Goal: Communication & Community: Connect with others

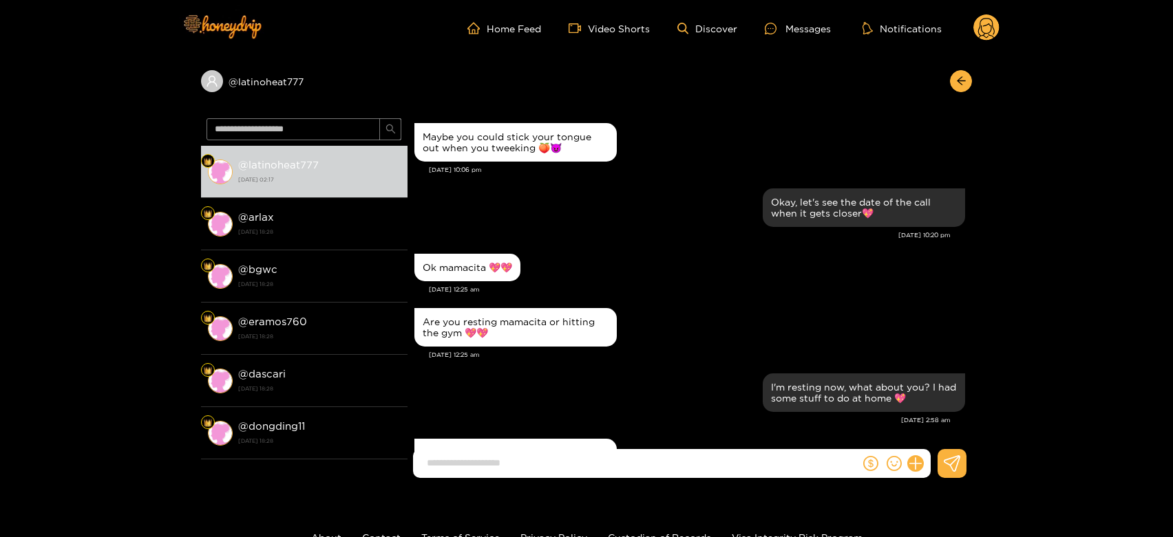
scroll to position [462, 0]
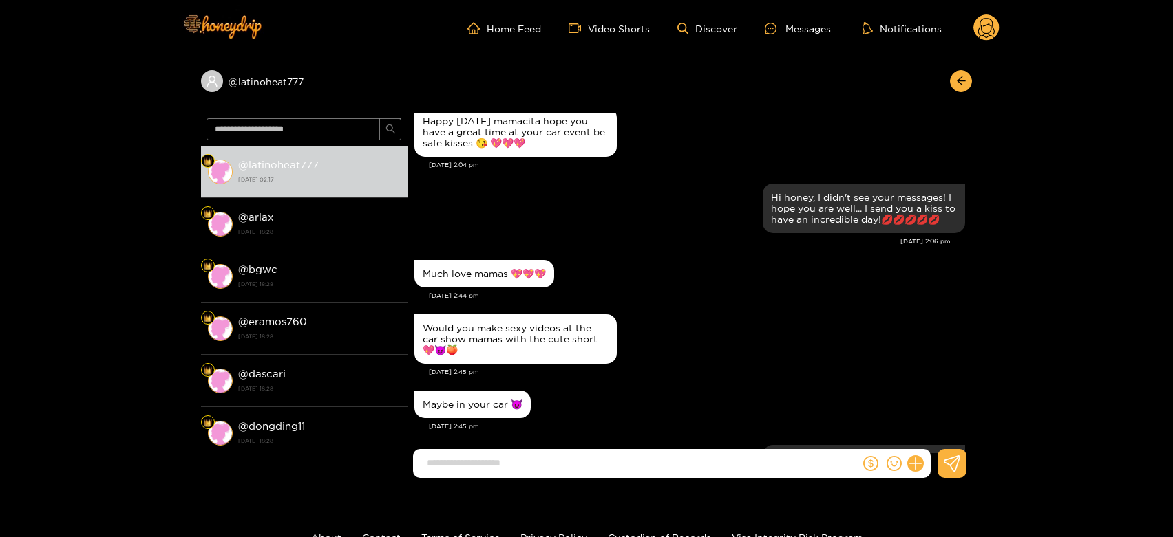
click at [1126, 100] on div "@ latinoheat777 @ latinoheat777 [DATE] 02:17 @ arlax [DATE] 18:28 @ bgwc [DATE]…" at bounding box center [586, 272] width 1173 height 433
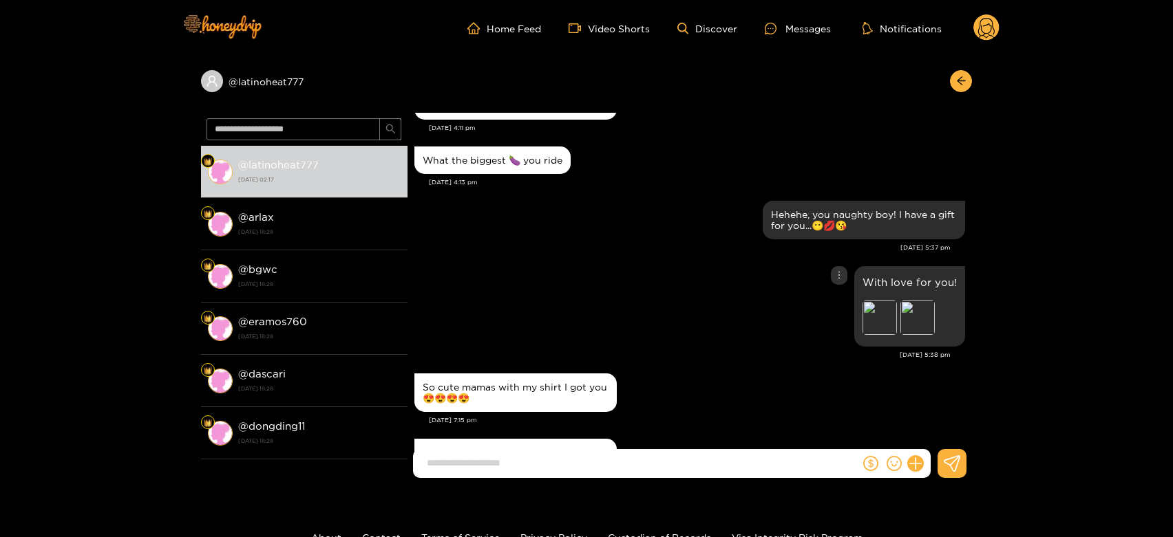
scroll to position [3597, 0]
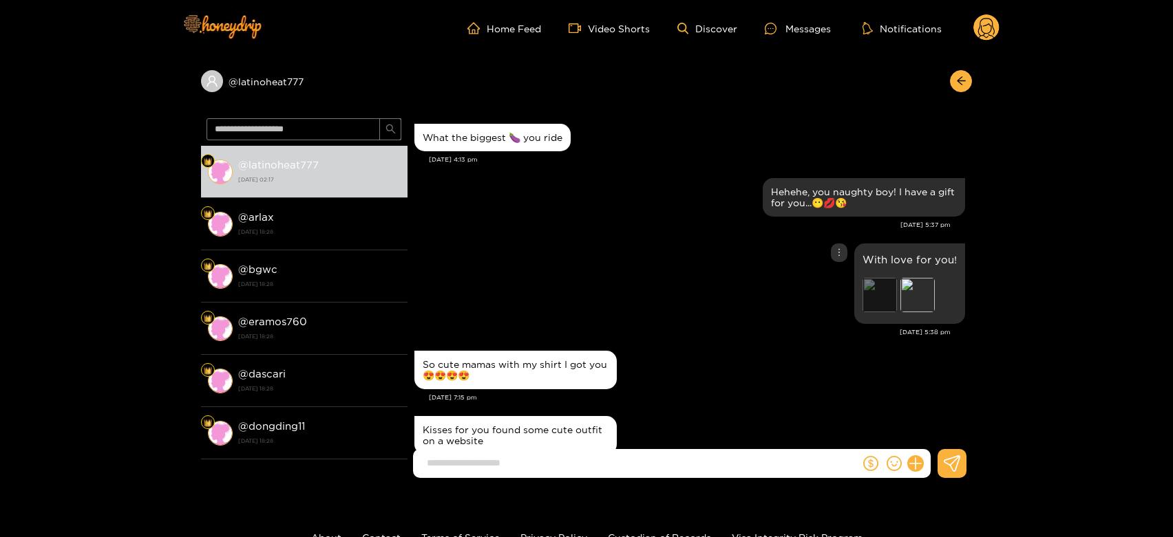
click at [886, 307] on div "Preview" at bounding box center [879, 295] width 34 height 34
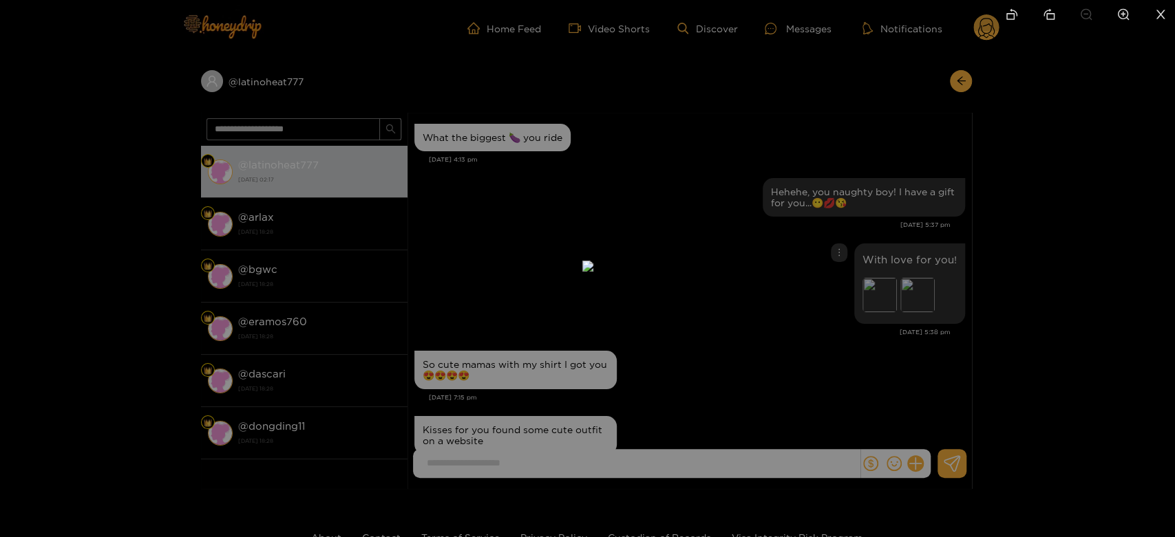
click at [916, 248] on div at bounding box center [587, 268] width 1175 height 537
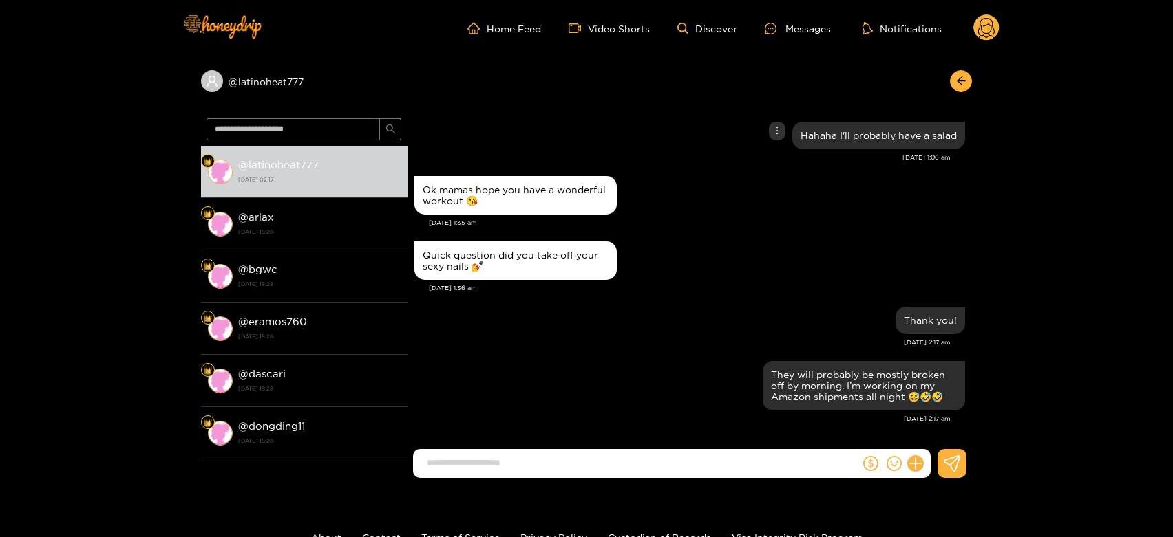
scroll to position [6274, 0]
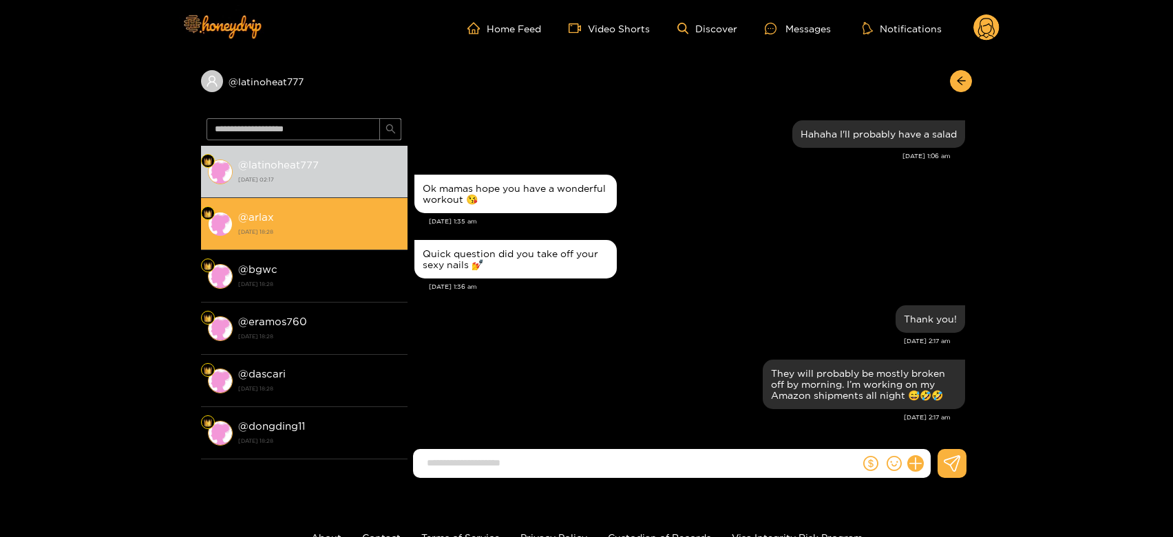
click at [330, 213] on div "@ arlax [DATE] 18:28" at bounding box center [319, 224] width 162 height 31
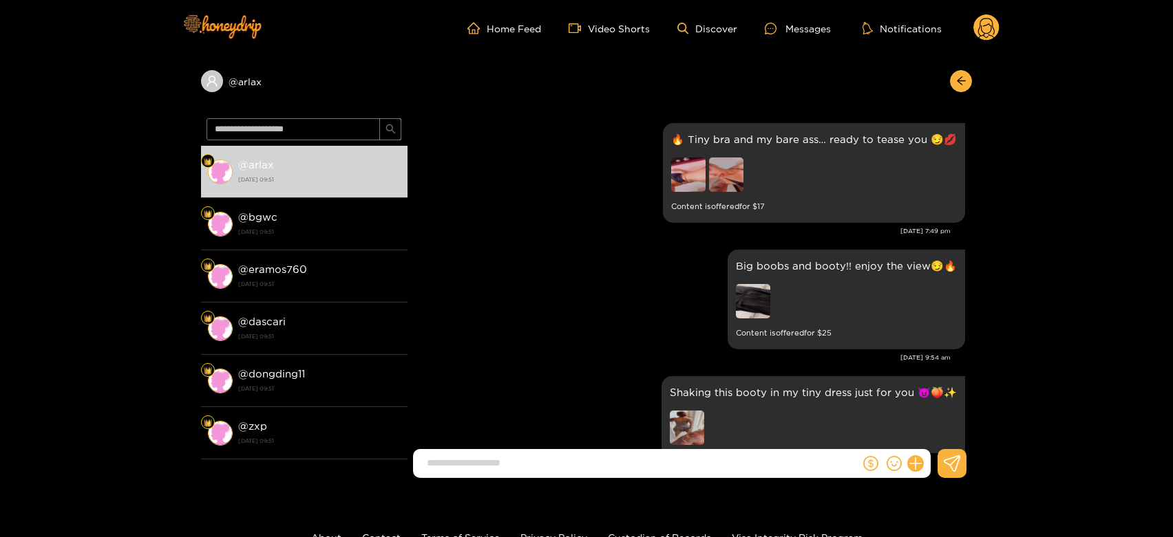
scroll to position [2760, 0]
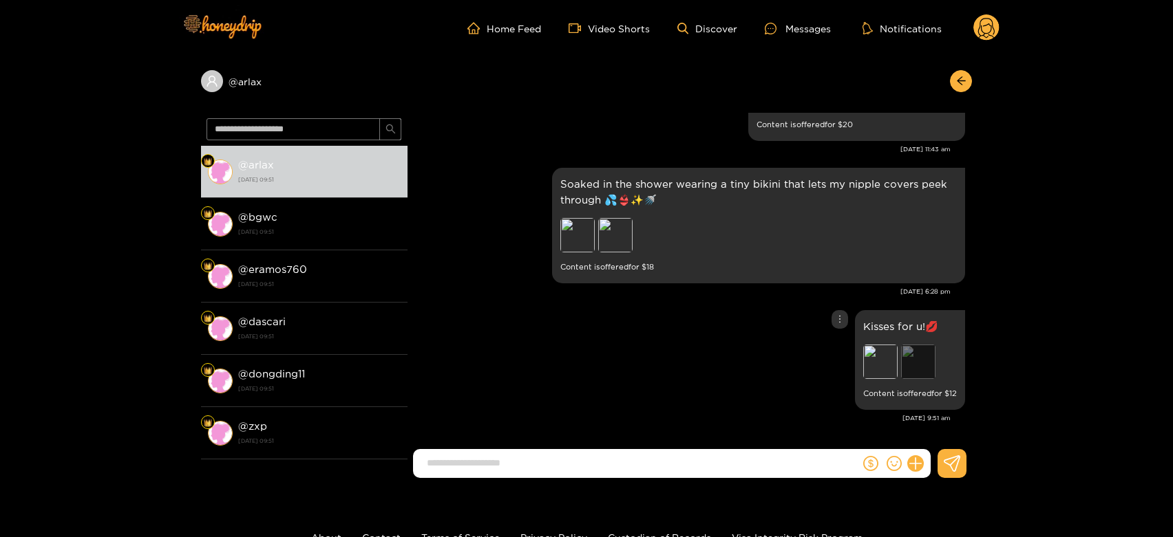
click at [907, 363] on div "Preview" at bounding box center [918, 362] width 34 height 34
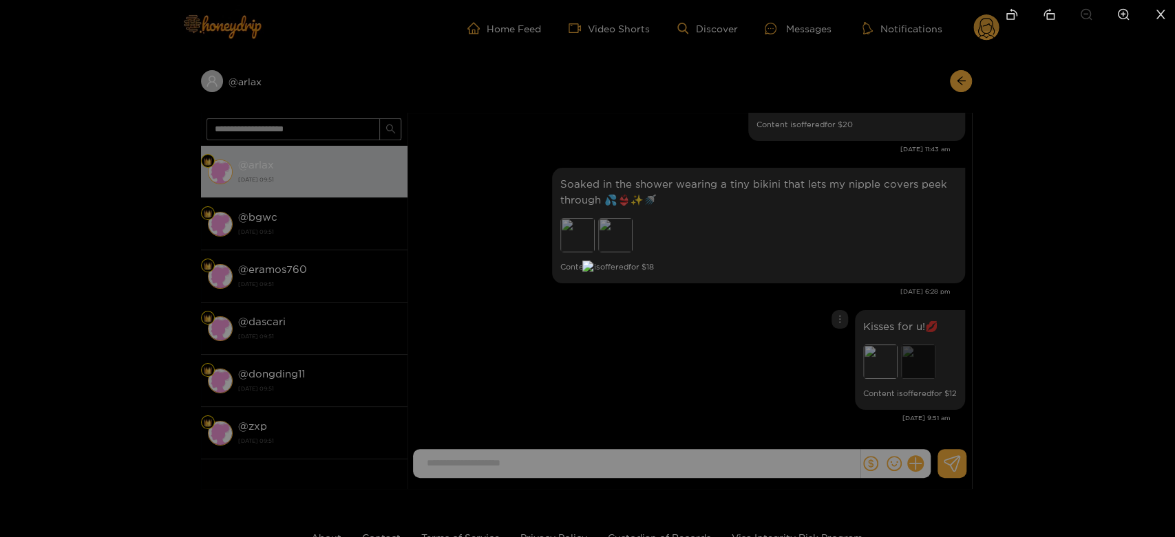
click at [907, 363] on div at bounding box center [587, 268] width 1175 height 537
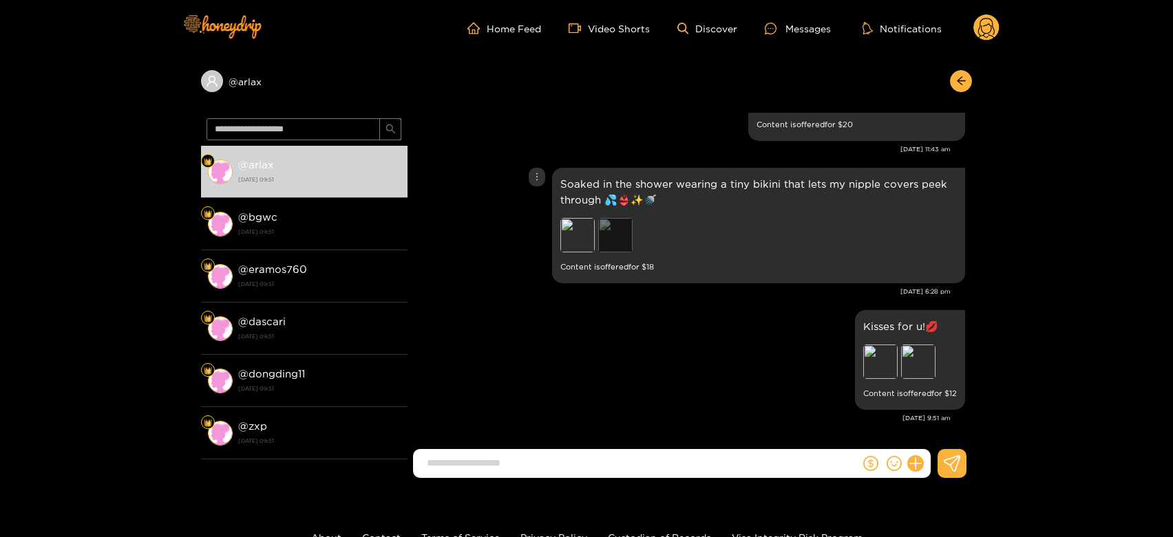
click at [617, 232] on div "Preview" at bounding box center [615, 235] width 34 height 34
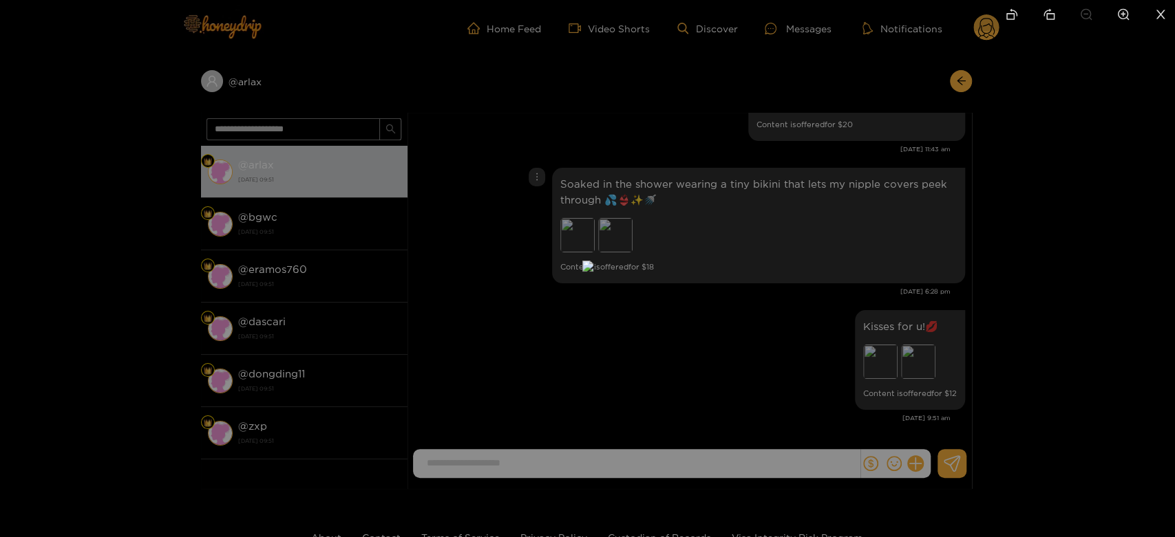
click at [906, 250] on div at bounding box center [587, 268] width 1175 height 537
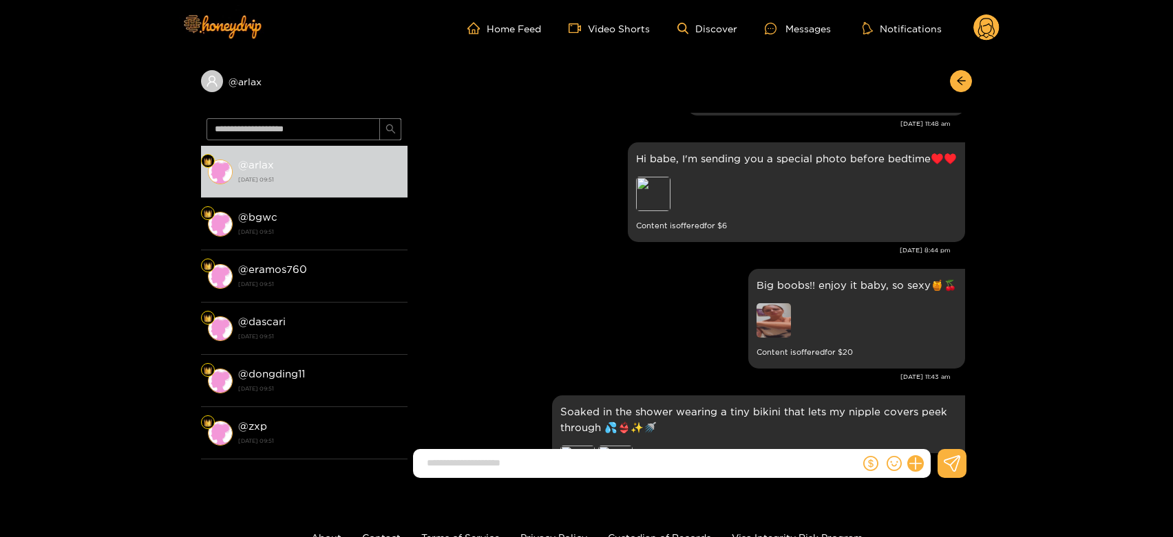
scroll to position [2530, 0]
click at [774, 321] on img at bounding box center [773, 322] width 34 height 34
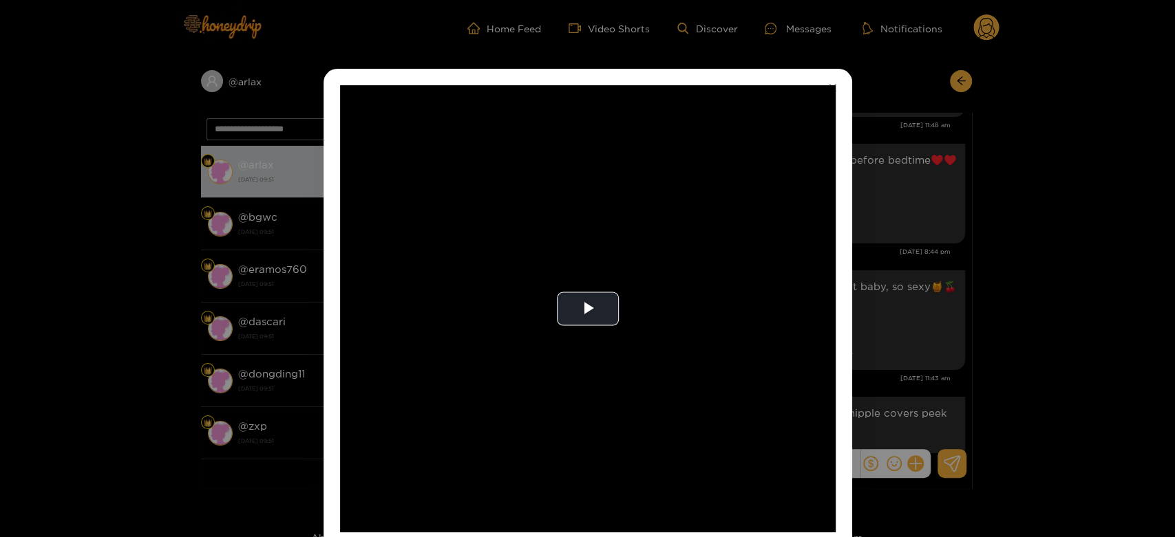
click at [774, 321] on video "Video Player" at bounding box center [587, 308] width 495 height 447
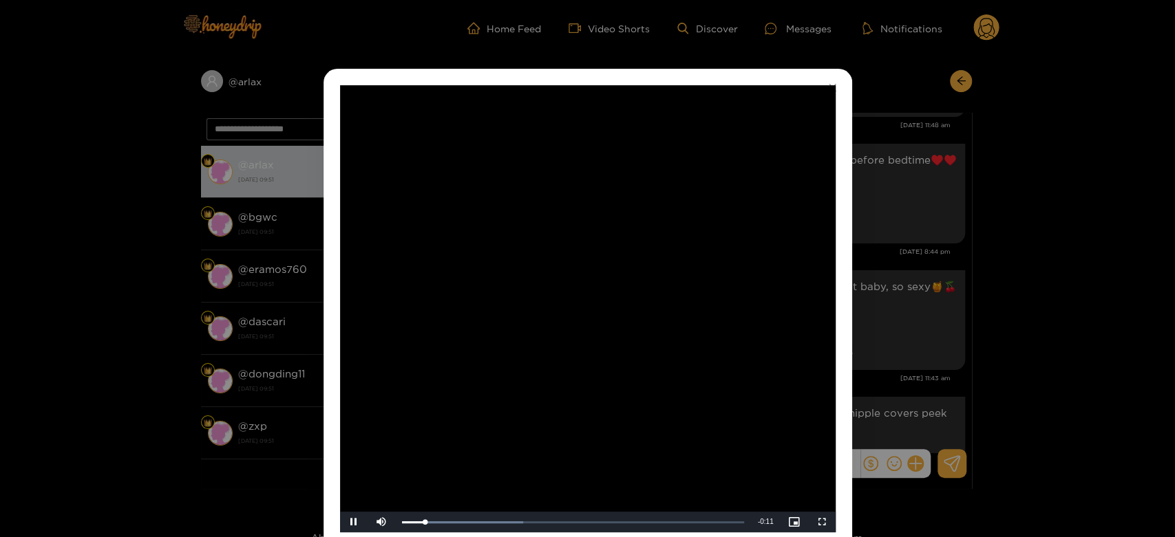
click at [774, 321] on video "Video Player" at bounding box center [587, 308] width 495 height 447
click at [928, 301] on div "**********" at bounding box center [587, 268] width 1175 height 537
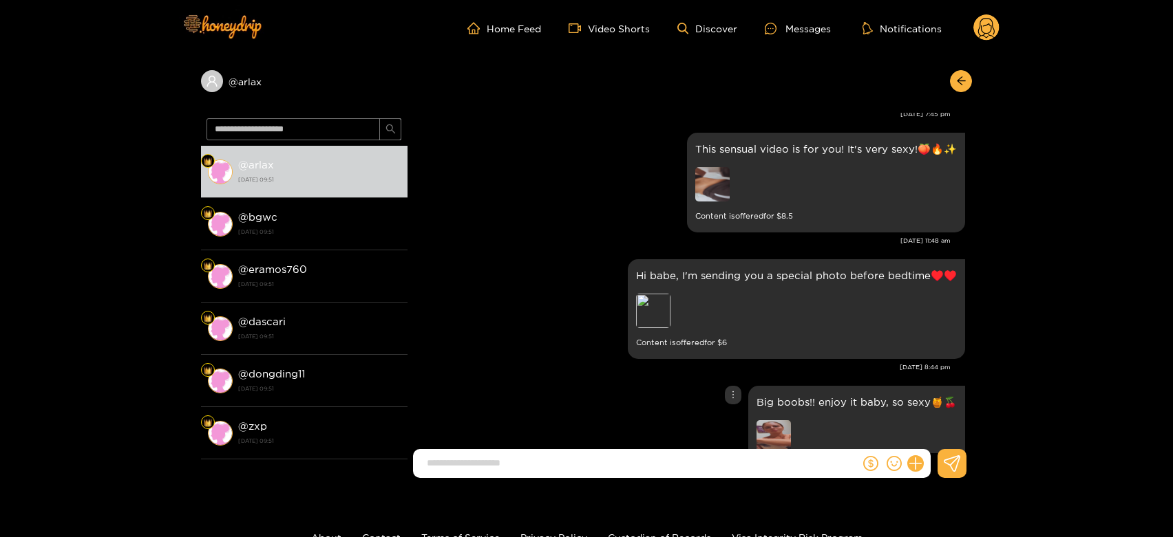
scroll to position [2378, 0]
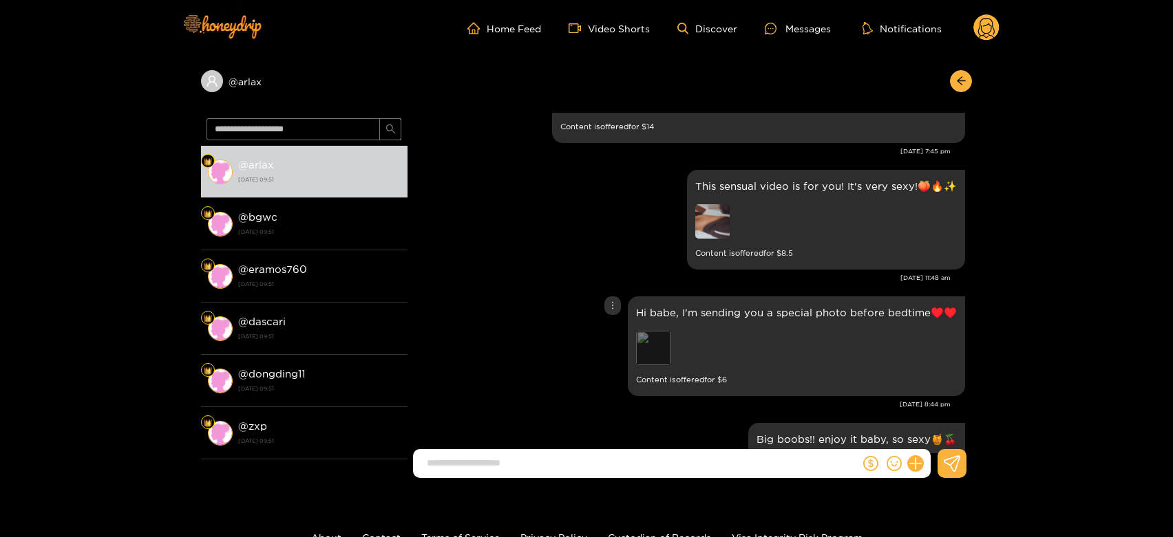
click at [646, 340] on div "Preview" at bounding box center [653, 348] width 34 height 34
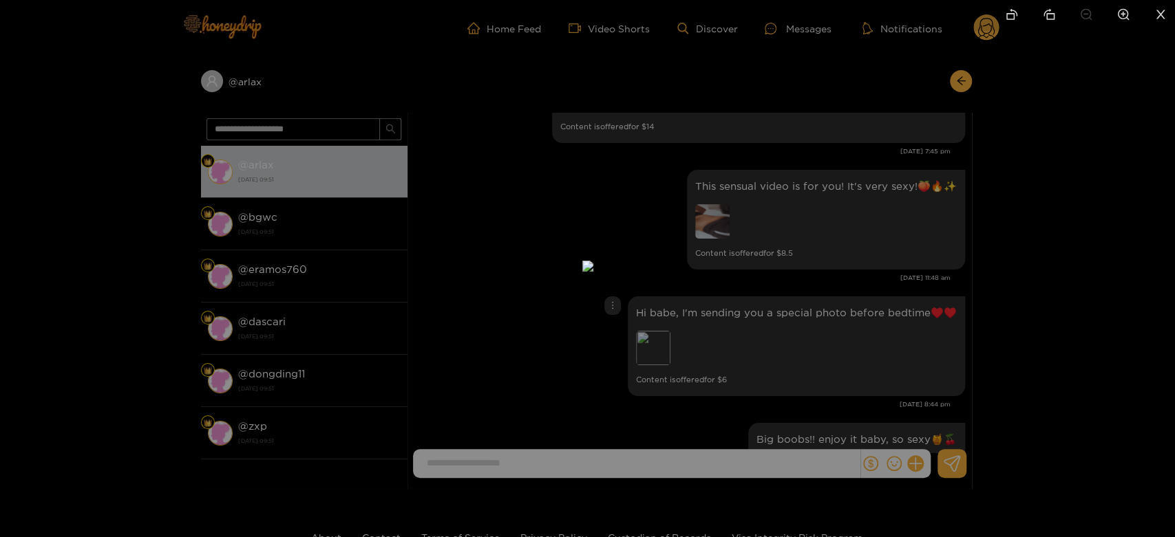
click at [886, 317] on div at bounding box center [587, 268] width 1175 height 537
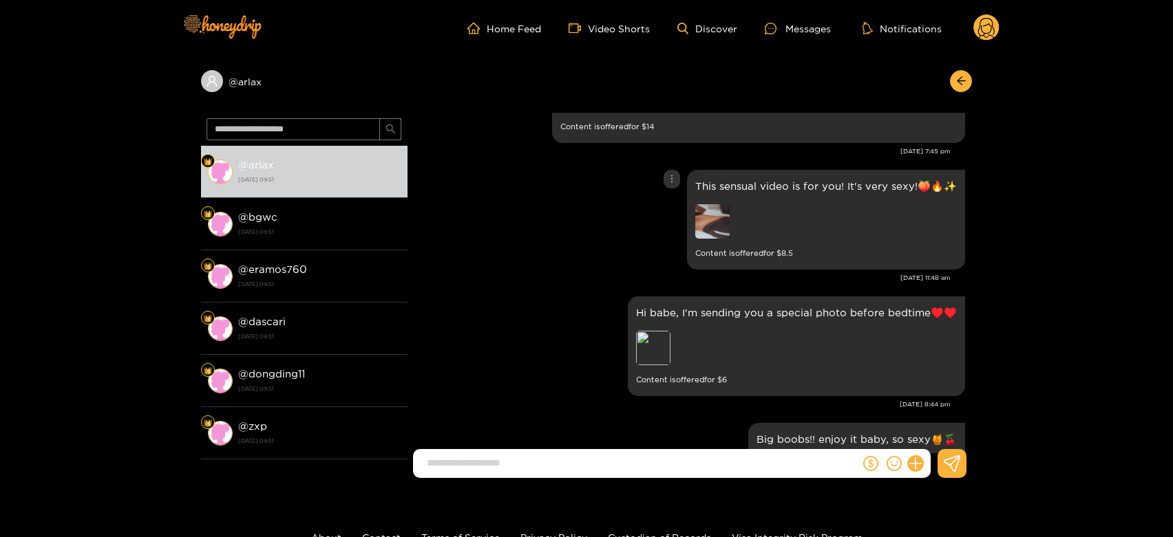
click at [719, 217] on img at bounding box center [712, 221] width 34 height 34
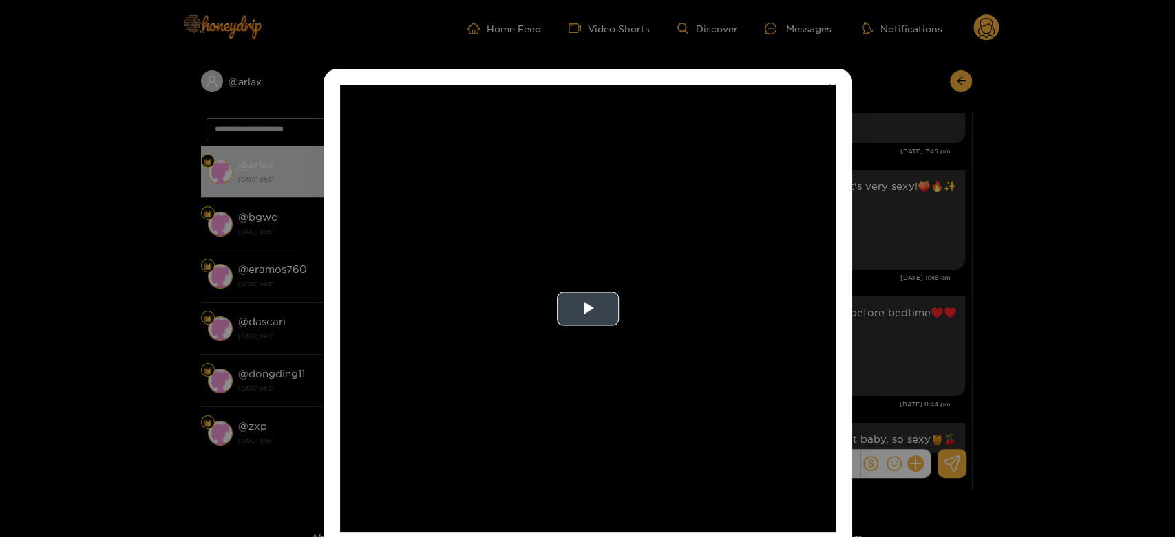
click at [783, 225] on video "Video Player" at bounding box center [587, 308] width 495 height 447
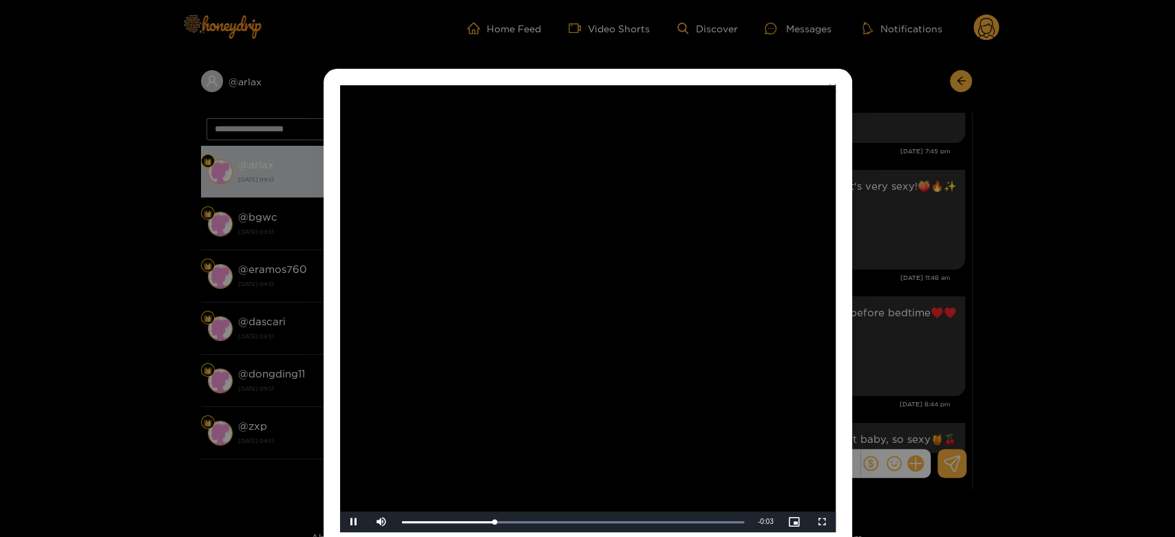
click at [783, 225] on video "Video Player" at bounding box center [587, 308] width 495 height 447
click at [940, 308] on div "**********" at bounding box center [587, 268] width 1175 height 537
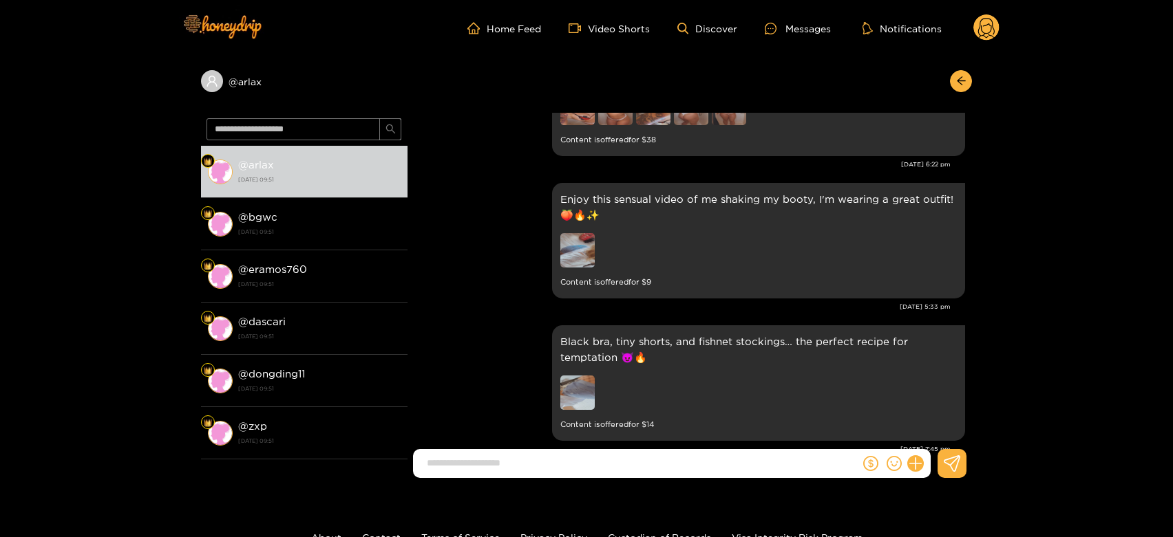
scroll to position [2071, 0]
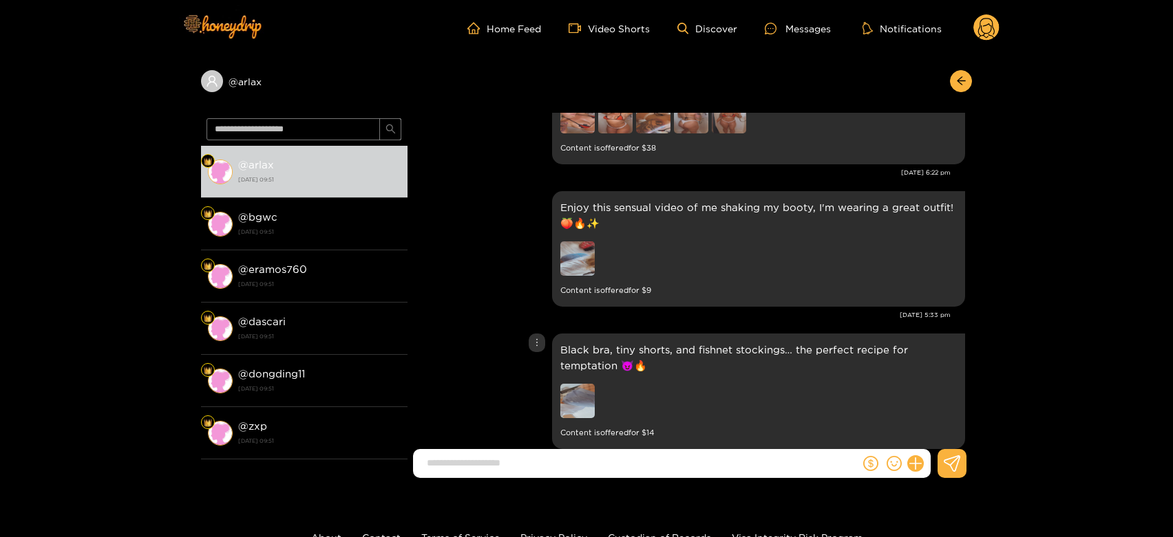
click at [573, 417] on img at bounding box center [577, 401] width 34 height 34
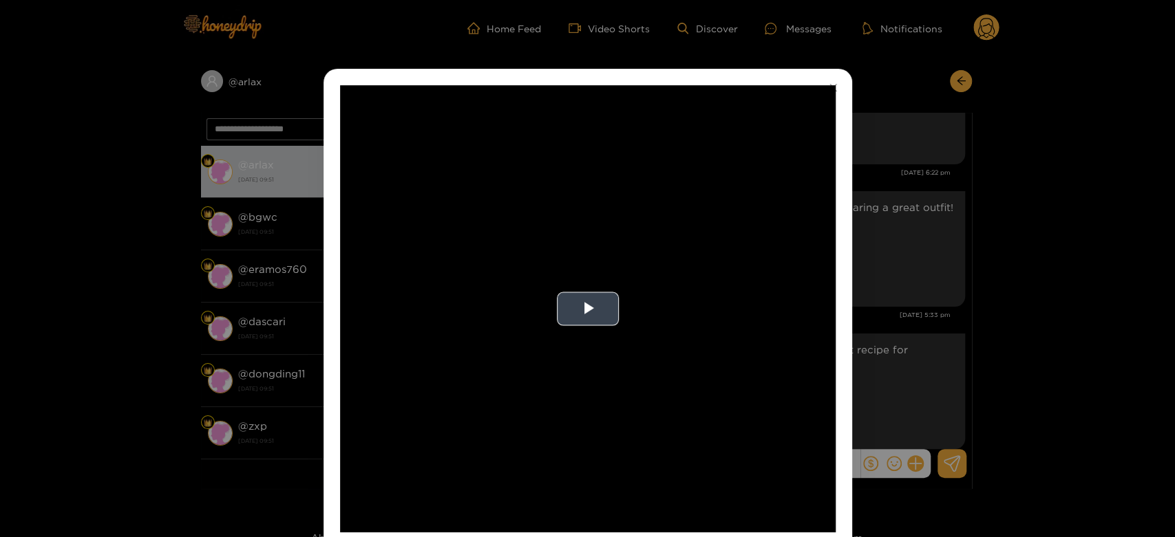
click at [590, 352] on video "Video Player" at bounding box center [587, 308] width 495 height 447
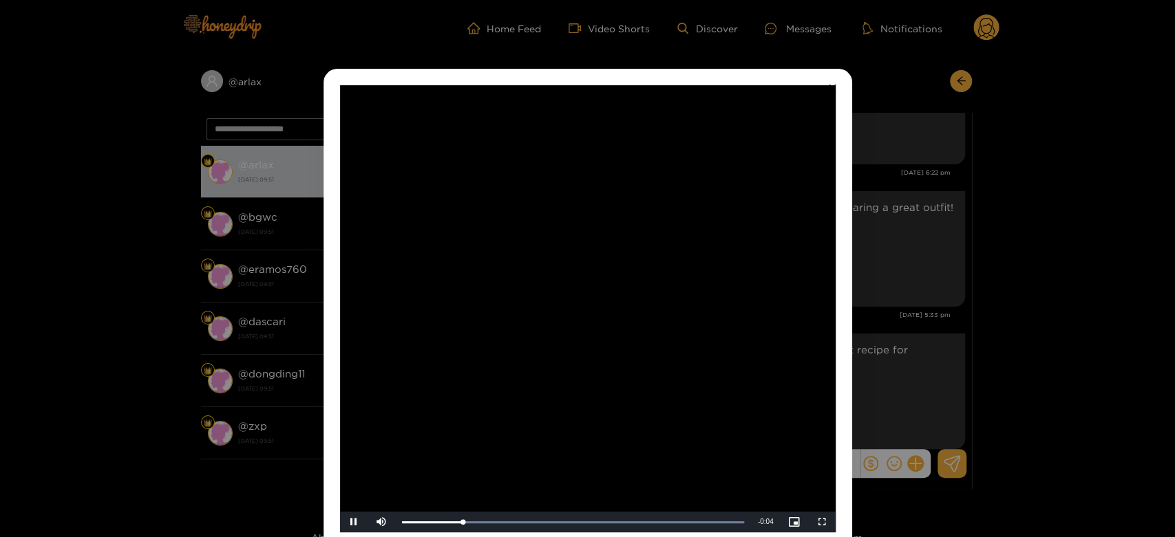
click at [593, 352] on video "Video Player" at bounding box center [587, 308] width 495 height 447
click at [908, 330] on div "**********" at bounding box center [587, 268] width 1175 height 537
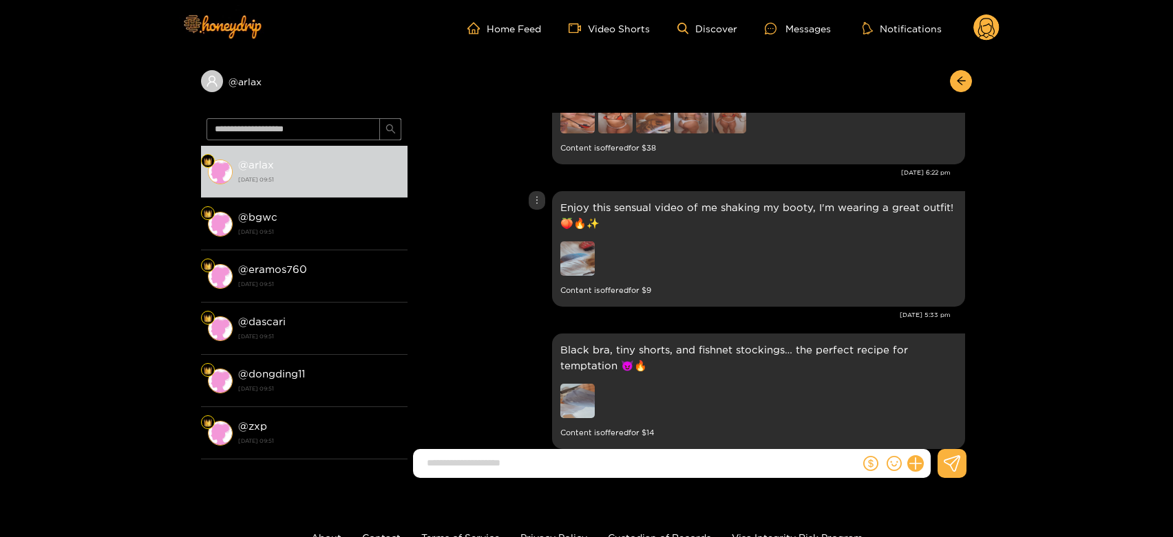
click at [589, 253] on img at bounding box center [577, 259] width 34 height 34
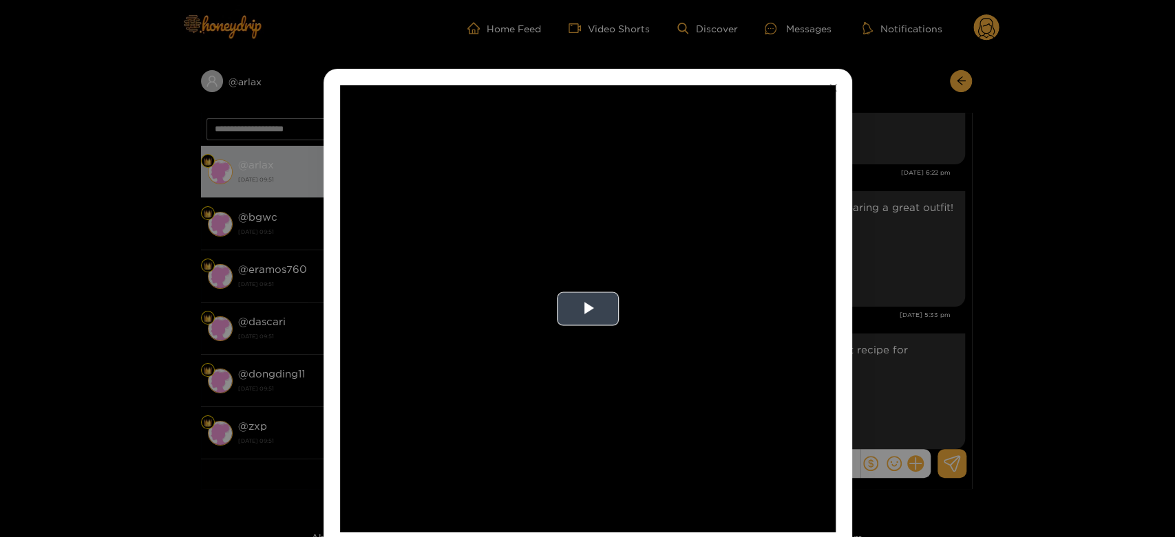
click at [625, 263] on video "Video Player" at bounding box center [587, 308] width 495 height 447
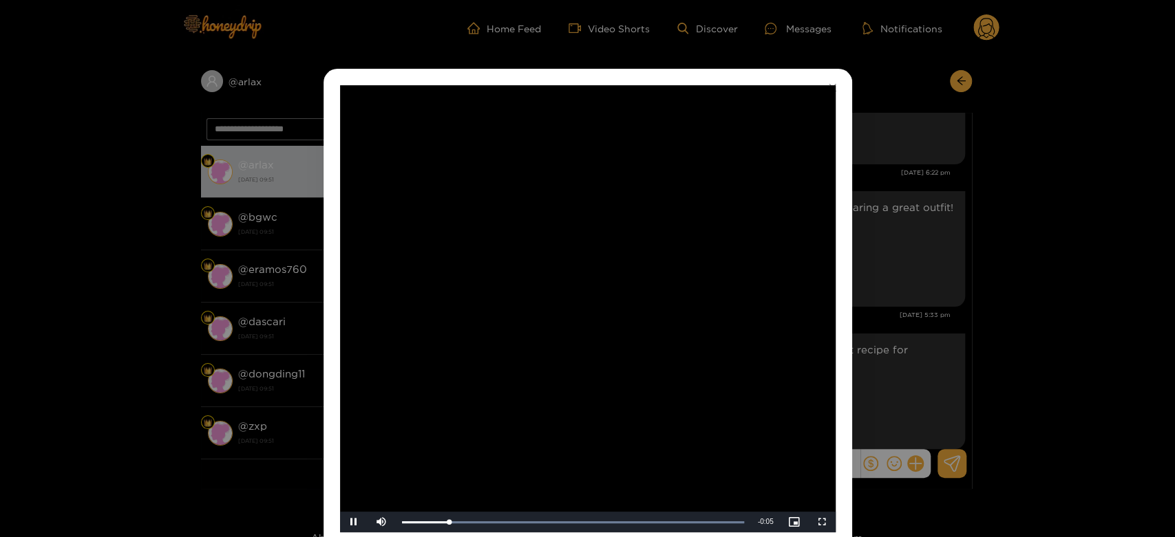
click at [625, 263] on video "Video Player" at bounding box center [587, 308] width 495 height 447
click at [996, 290] on div "**********" at bounding box center [587, 268] width 1175 height 537
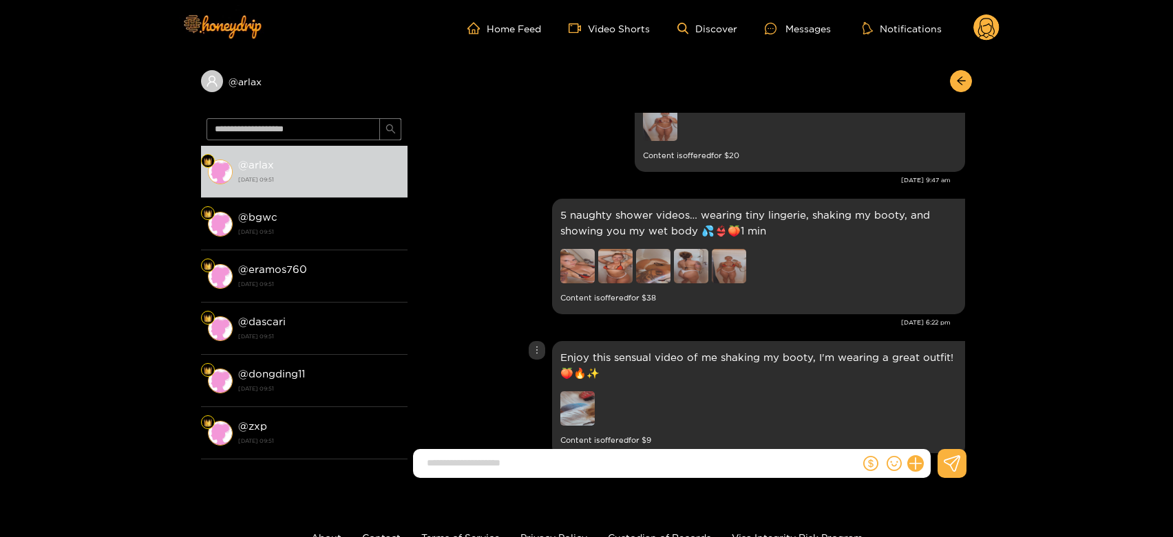
scroll to position [1919, 0]
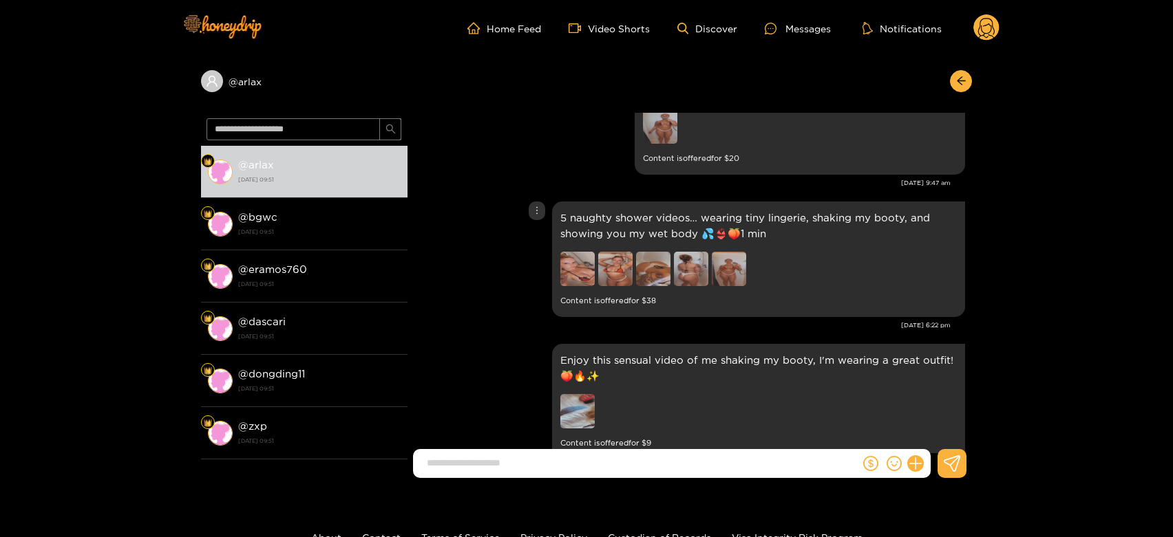
click at [698, 268] on img at bounding box center [691, 269] width 34 height 34
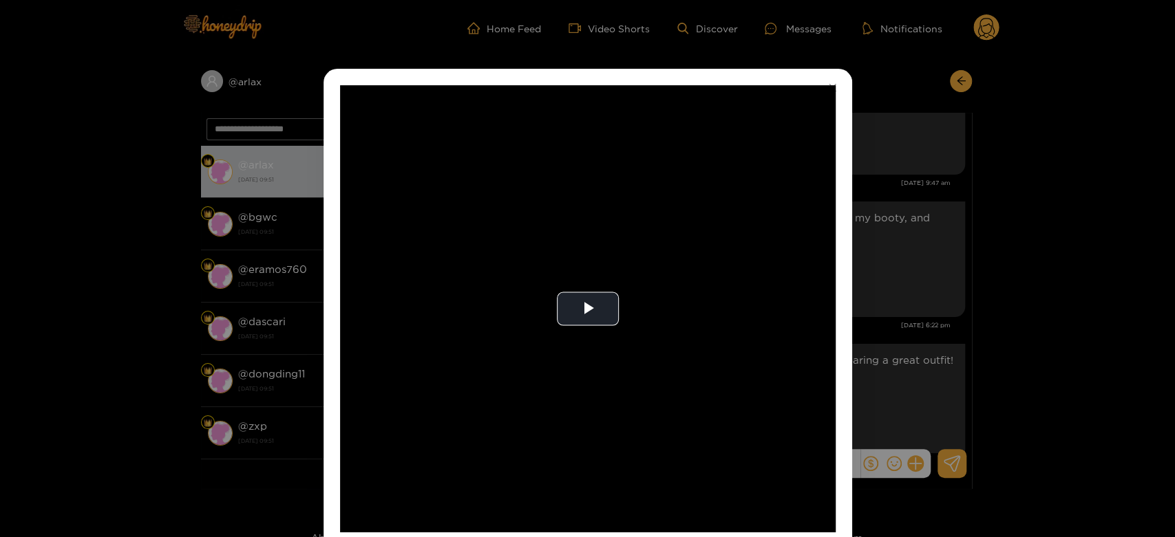
click at [698, 268] on video "Video Player" at bounding box center [587, 308] width 495 height 447
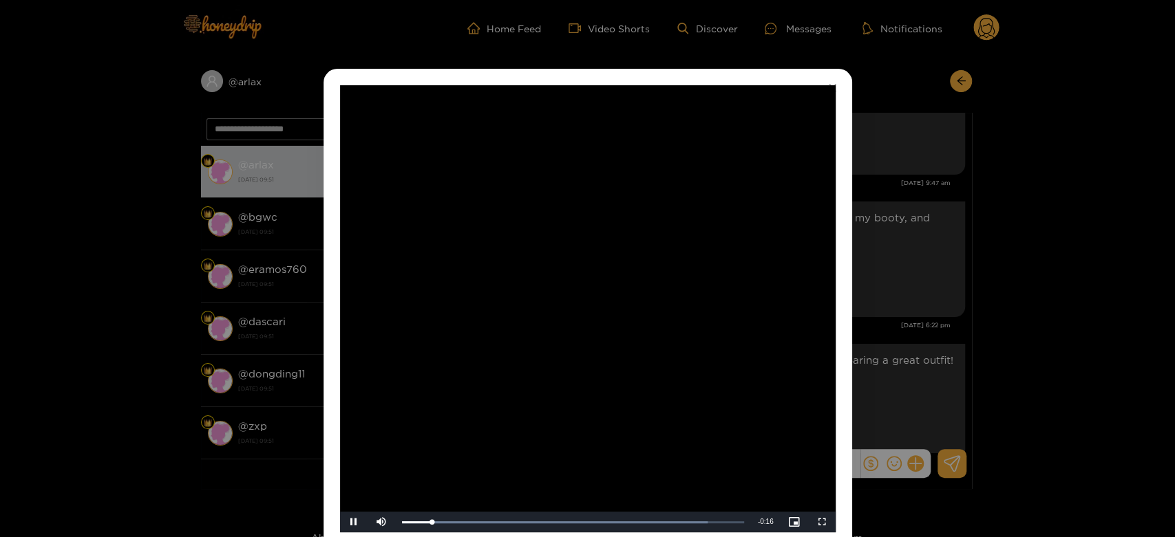
click at [698, 268] on video "Video Player" at bounding box center [587, 308] width 495 height 447
click at [907, 248] on div "**********" at bounding box center [587, 268] width 1175 height 537
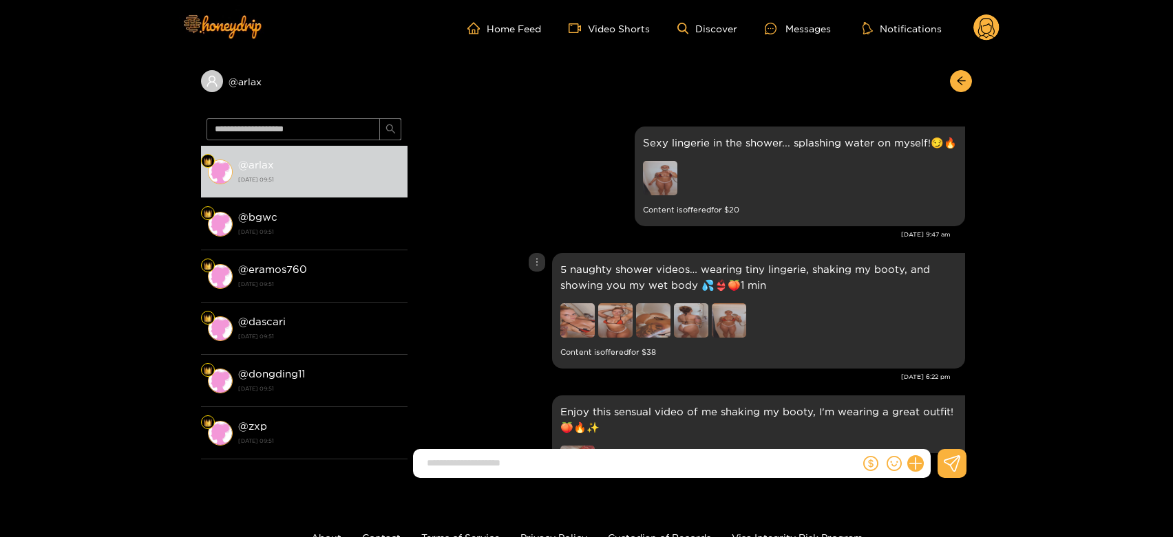
scroll to position [1842, 0]
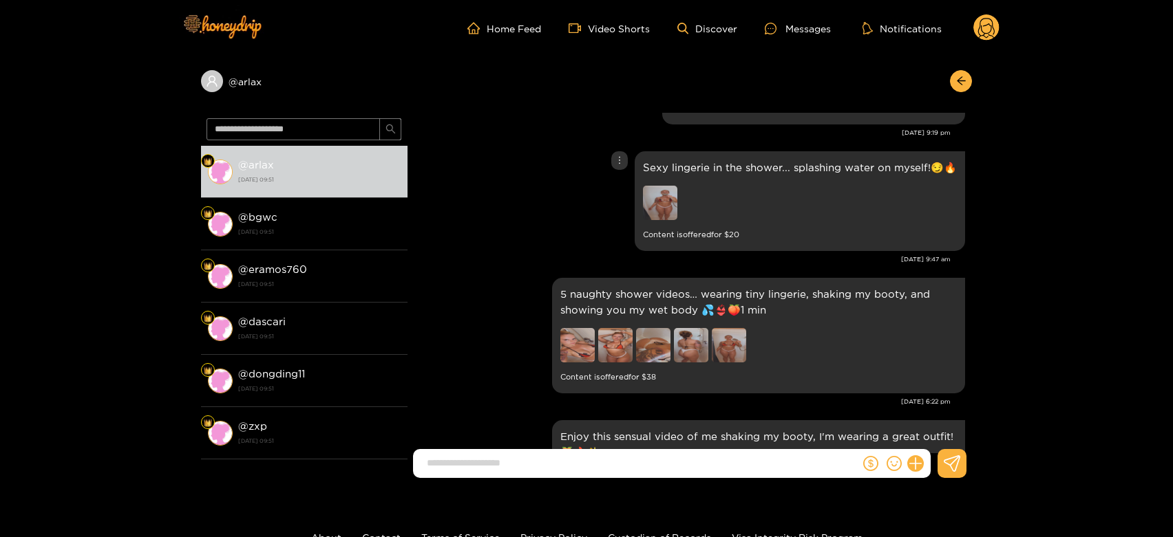
click at [656, 196] on img at bounding box center [660, 203] width 34 height 34
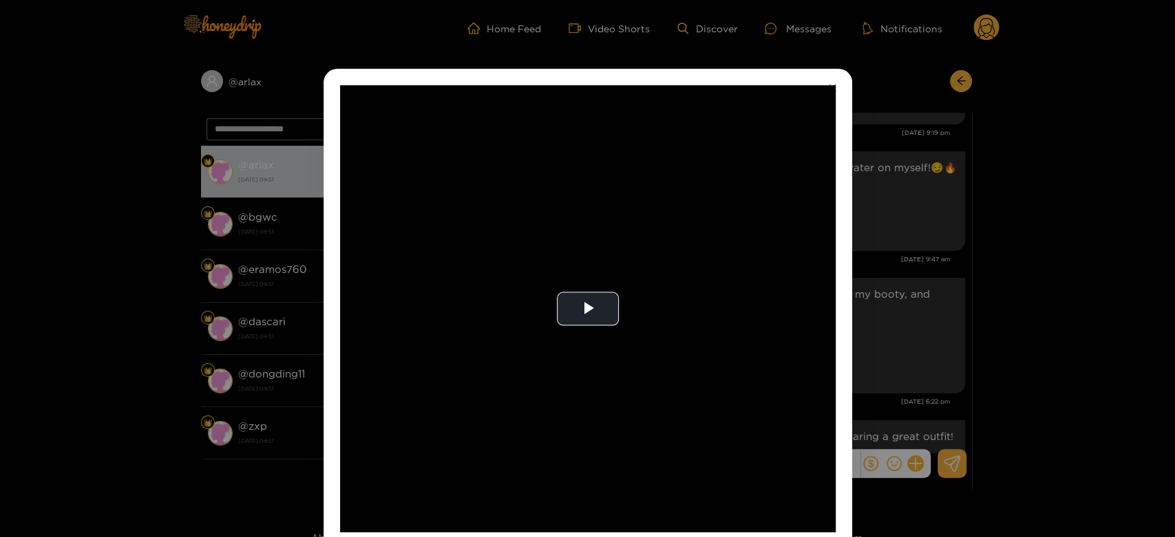
click at [656, 196] on video "Video Player" at bounding box center [587, 308] width 495 height 447
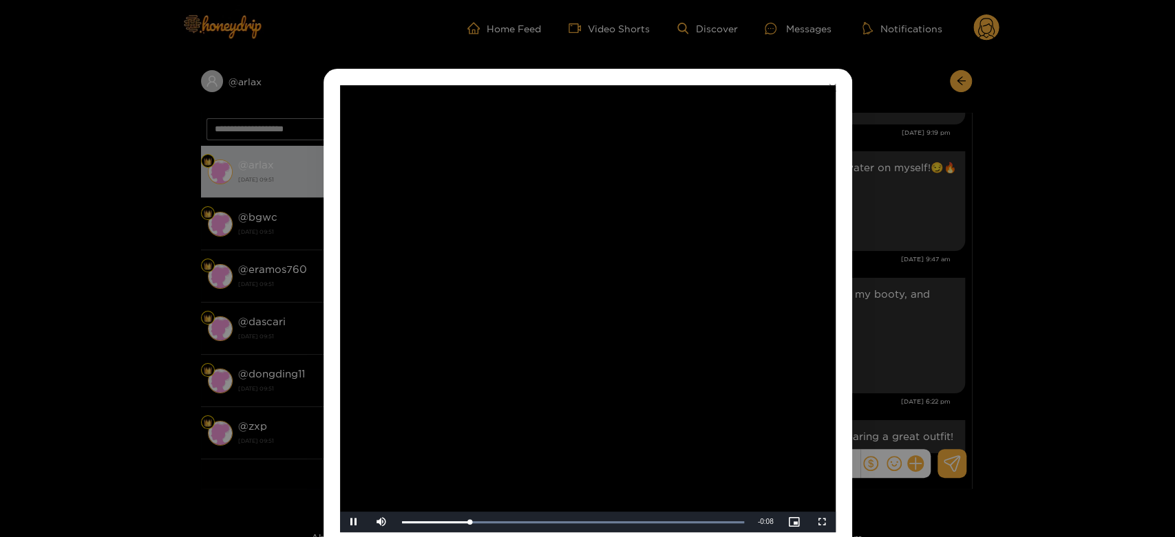
click at [656, 196] on video "Video Player" at bounding box center [587, 308] width 495 height 447
click at [935, 259] on div "**********" at bounding box center [587, 268] width 1175 height 537
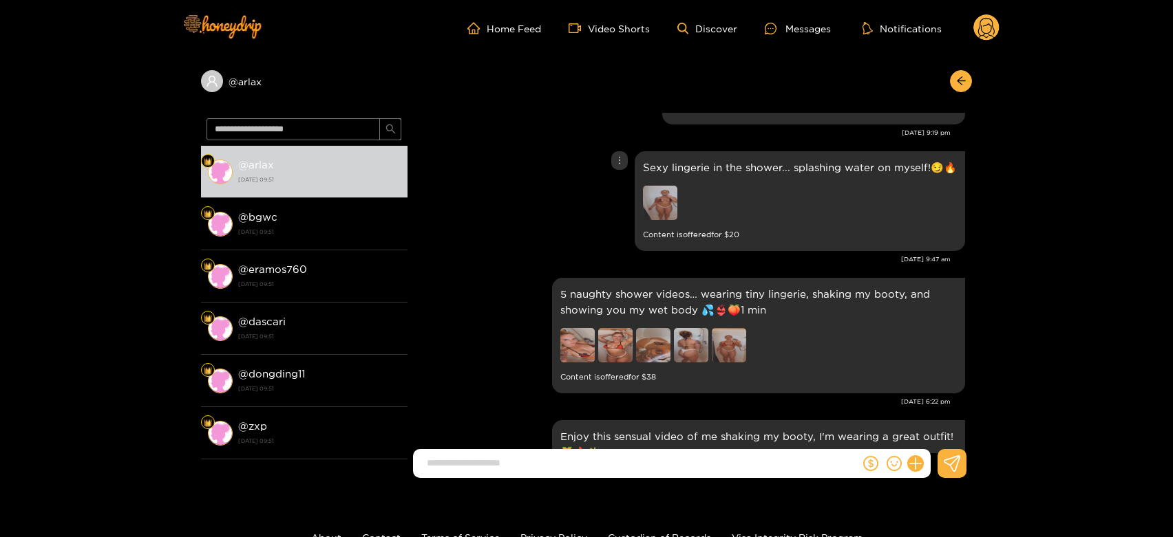
click at [666, 190] on img at bounding box center [660, 203] width 34 height 34
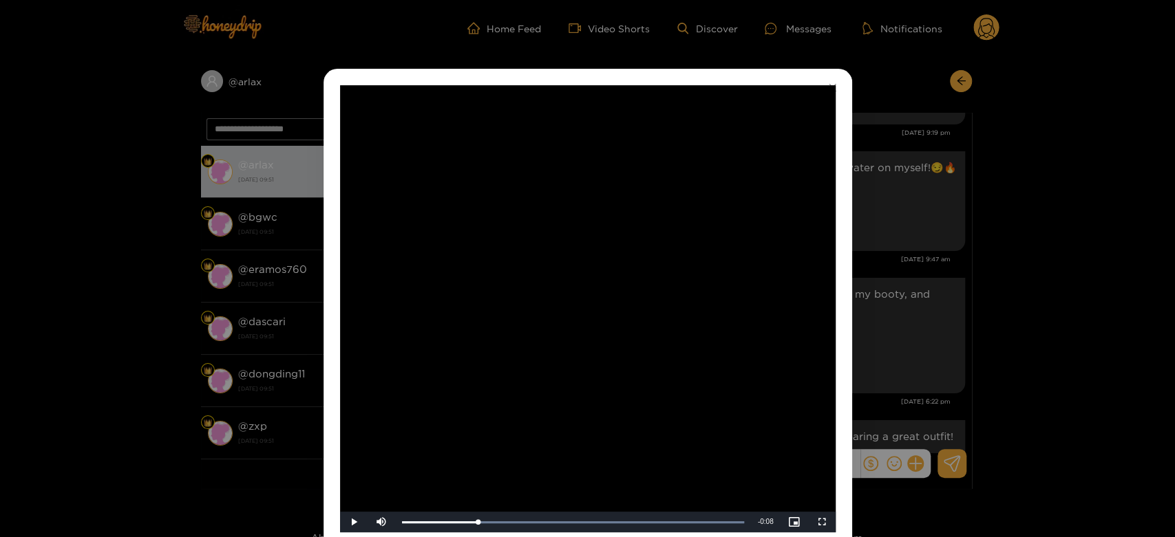
click at [626, 262] on video "Video Player" at bounding box center [587, 308] width 495 height 447
click at [941, 248] on div "**********" at bounding box center [587, 268] width 1175 height 537
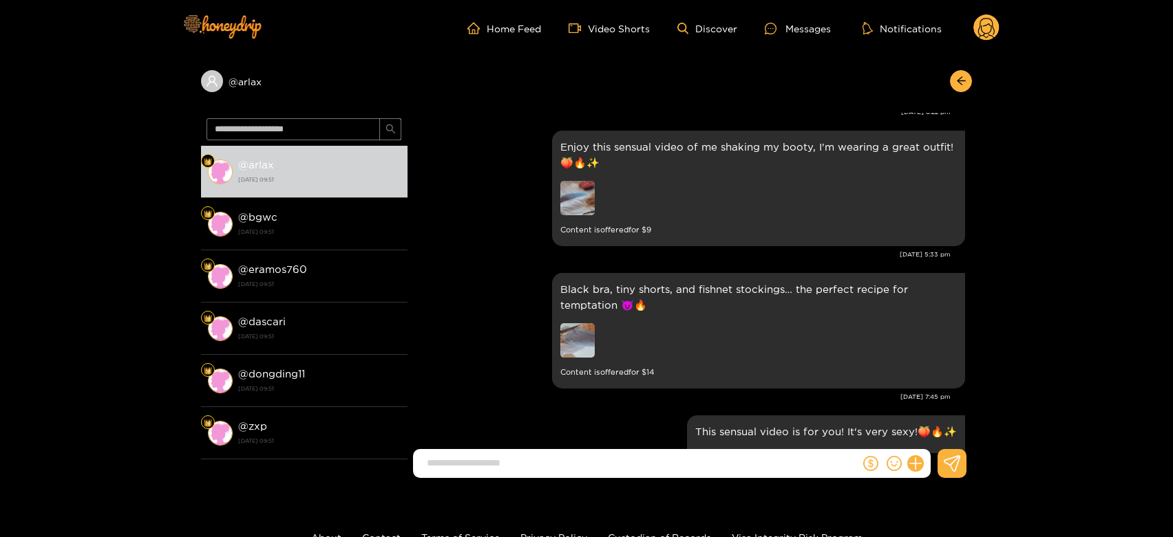
scroll to position [2148, 0]
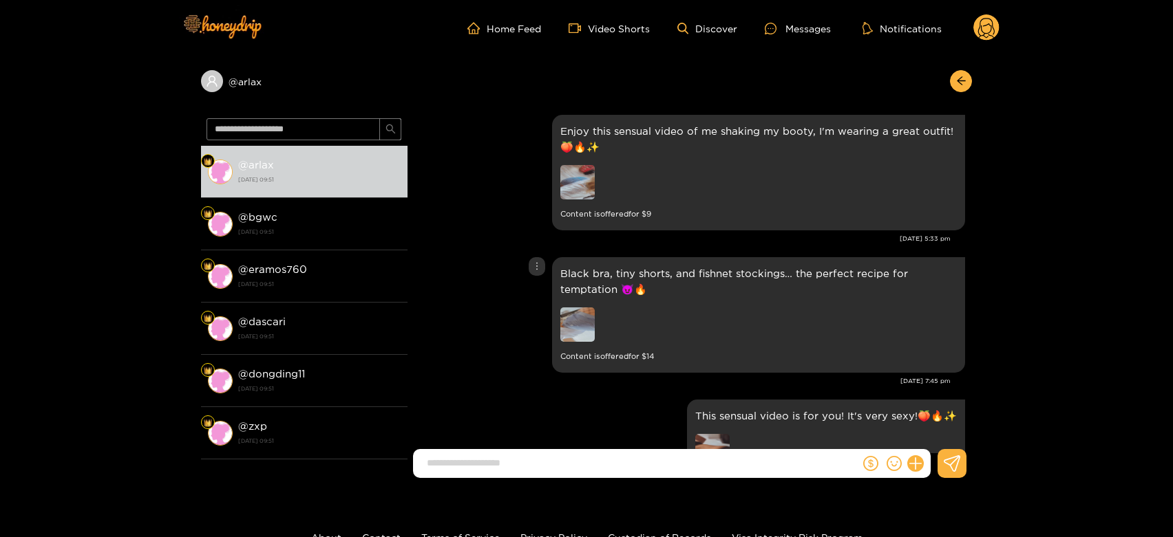
click at [564, 337] on img at bounding box center [577, 325] width 34 height 34
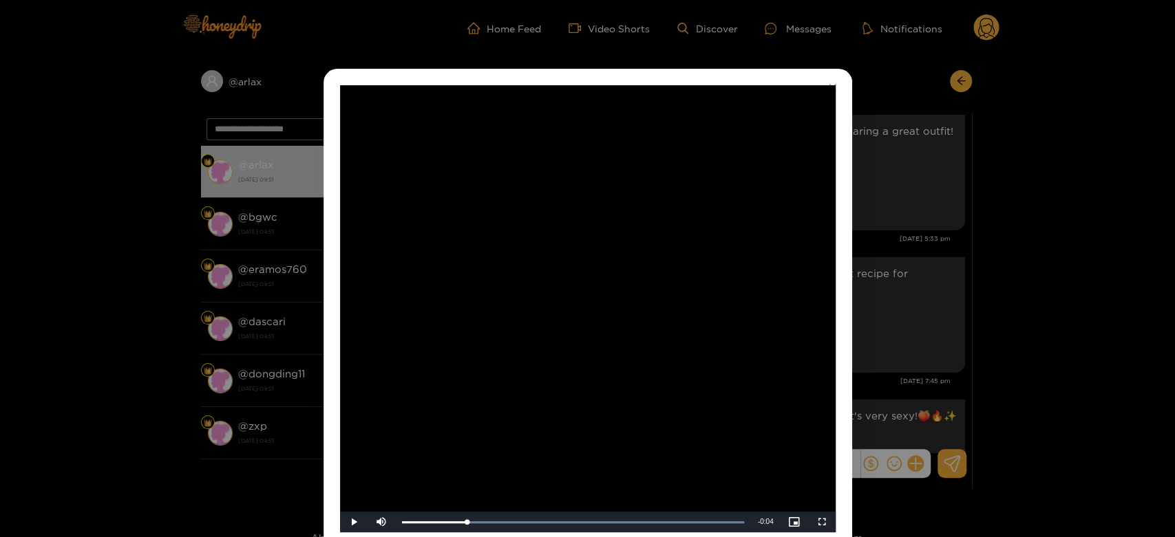
click at [564, 337] on video "Video Player" at bounding box center [587, 308] width 495 height 447
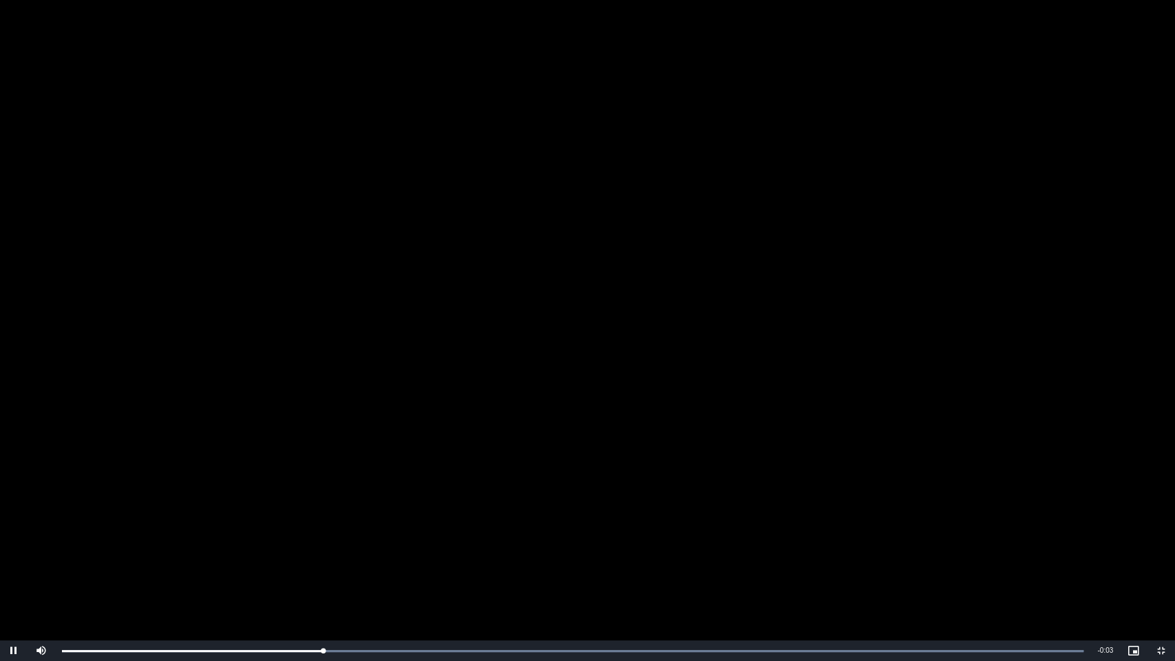
click at [564, 429] on video "Video Player" at bounding box center [587, 330] width 1175 height 661
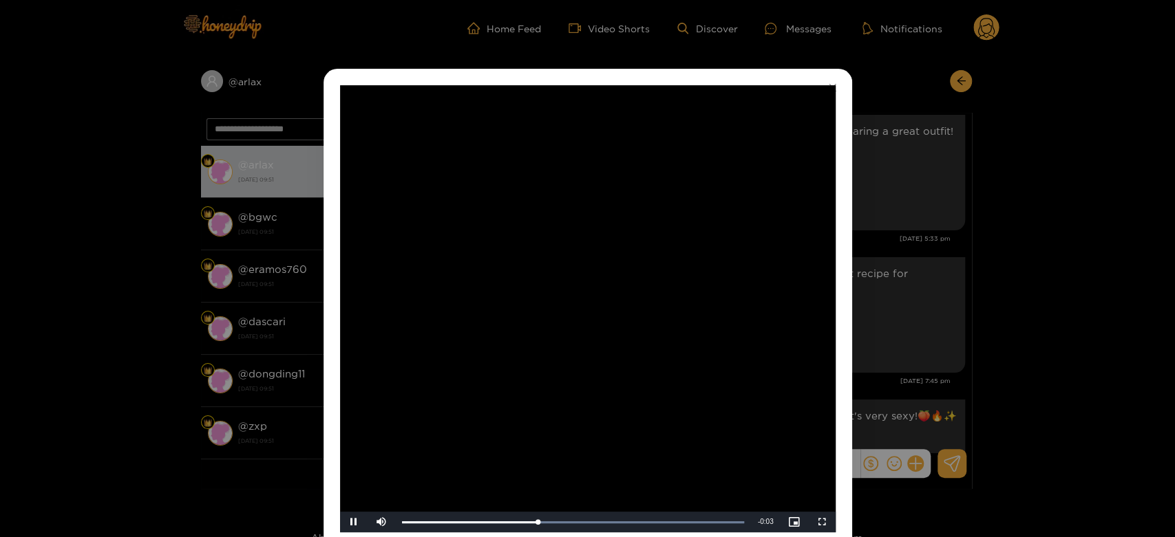
click at [571, 336] on video "Video Player" at bounding box center [587, 308] width 495 height 447
click at [965, 264] on div "**********" at bounding box center [587, 268] width 1175 height 537
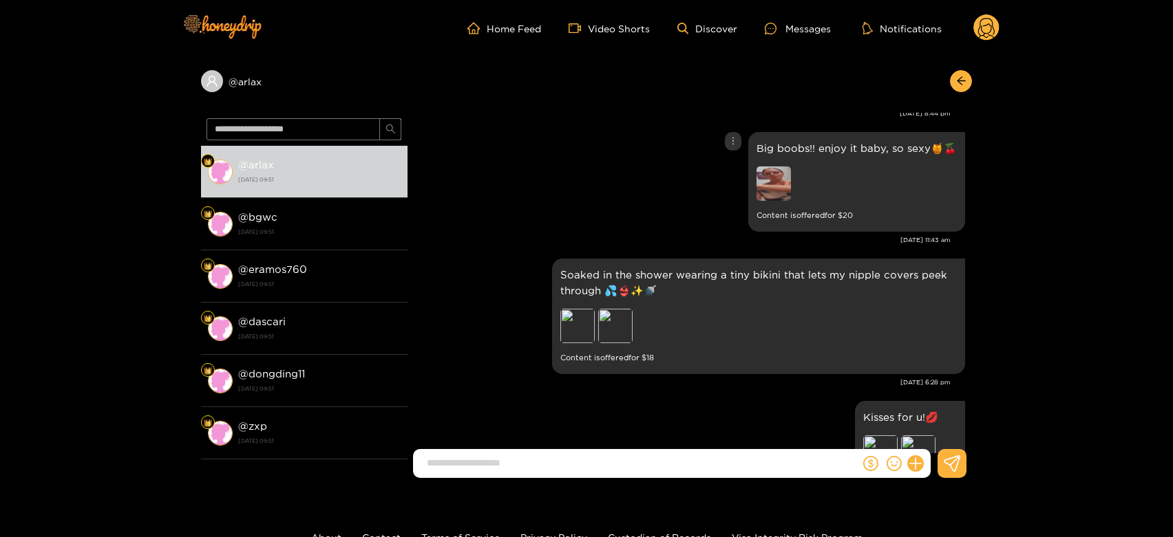
scroll to position [2760, 0]
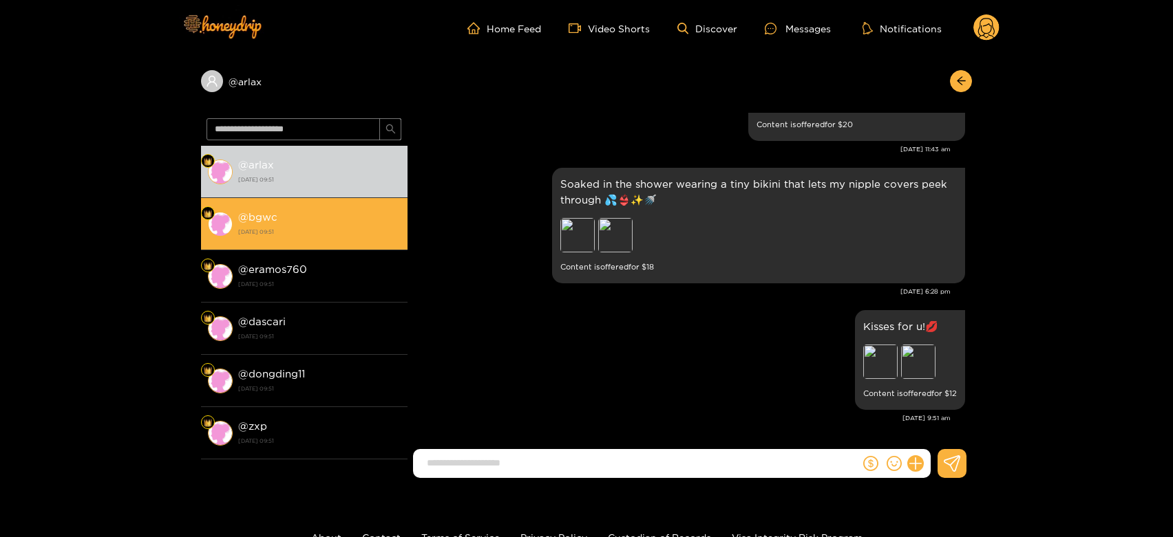
click at [295, 219] on div "@ bgwc 16 September 2025 09:51" at bounding box center [319, 224] width 162 height 31
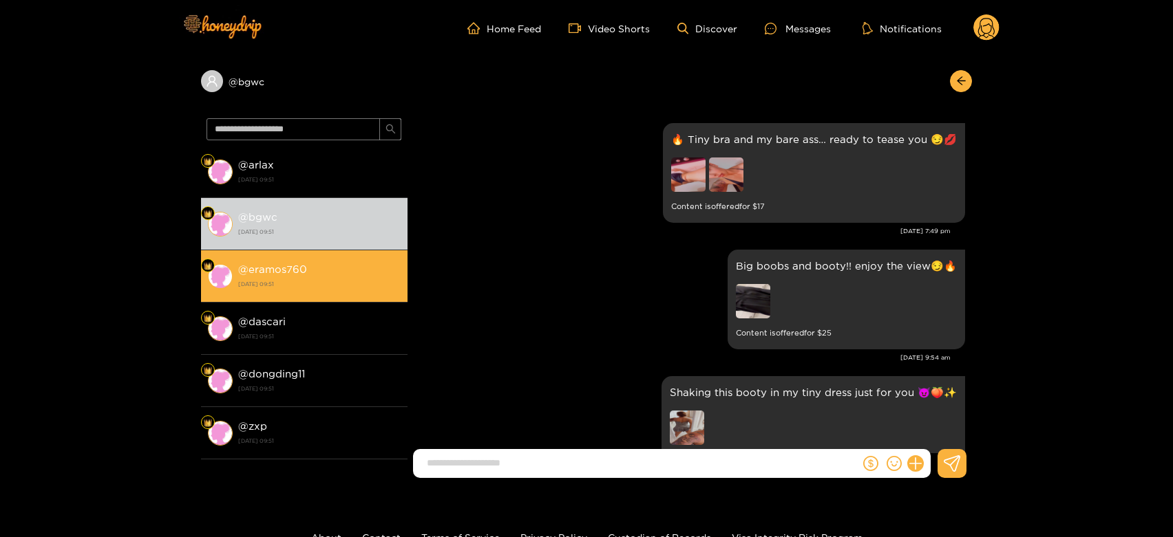
click at [317, 292] on li "@ eramos760 16 September 2025 09:51" at bounding box center [304, 276] width 206 height 52
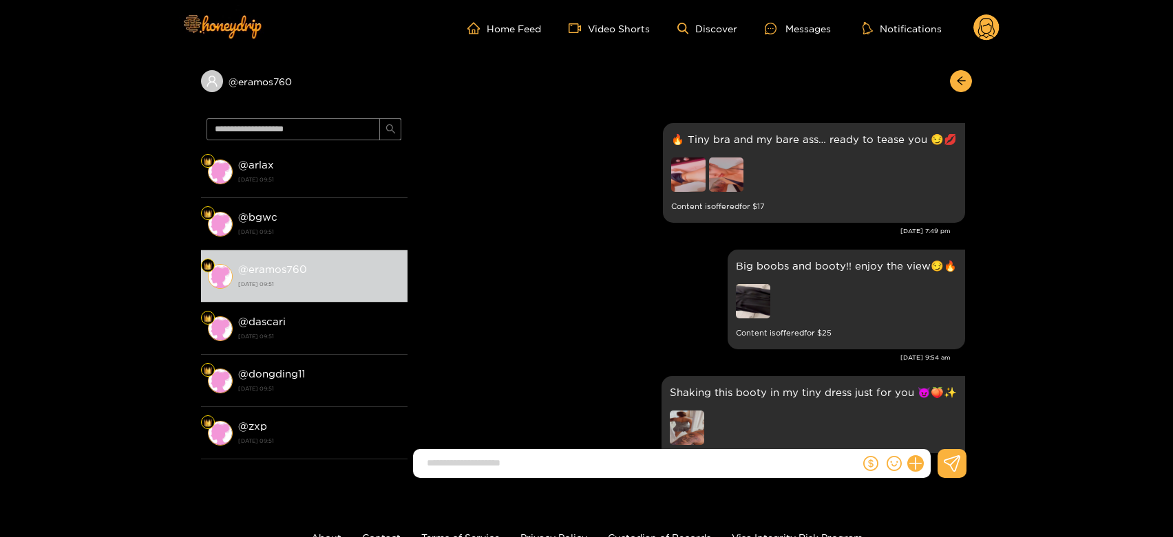
click at [981, 36] on circle at bounding box center [986, 27] width 26 height 26
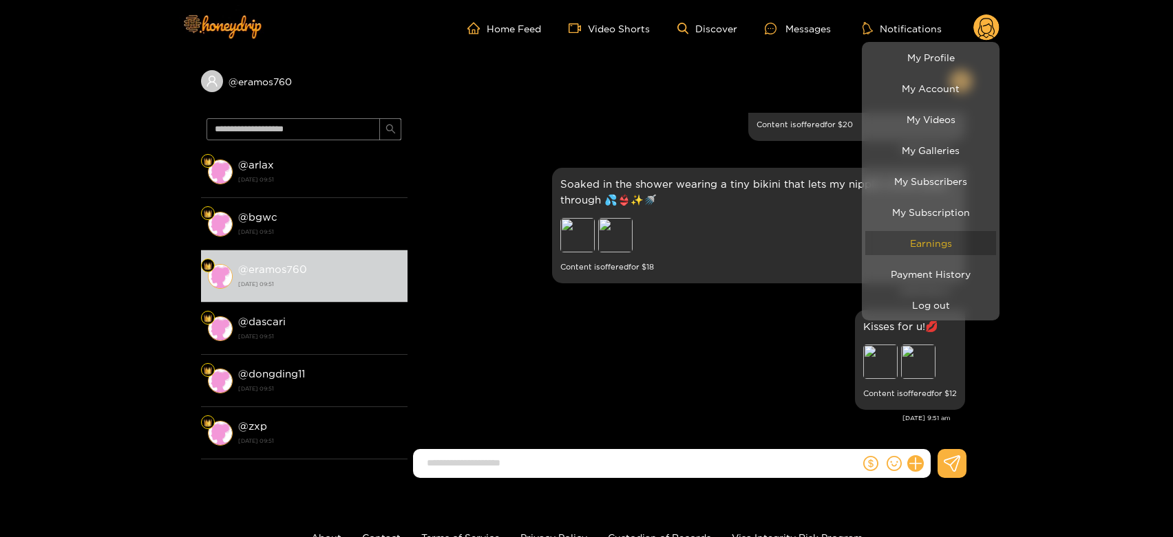
click at [935, 241] on link "Earnings" at bounding box center [930, 243] width 131 height 24
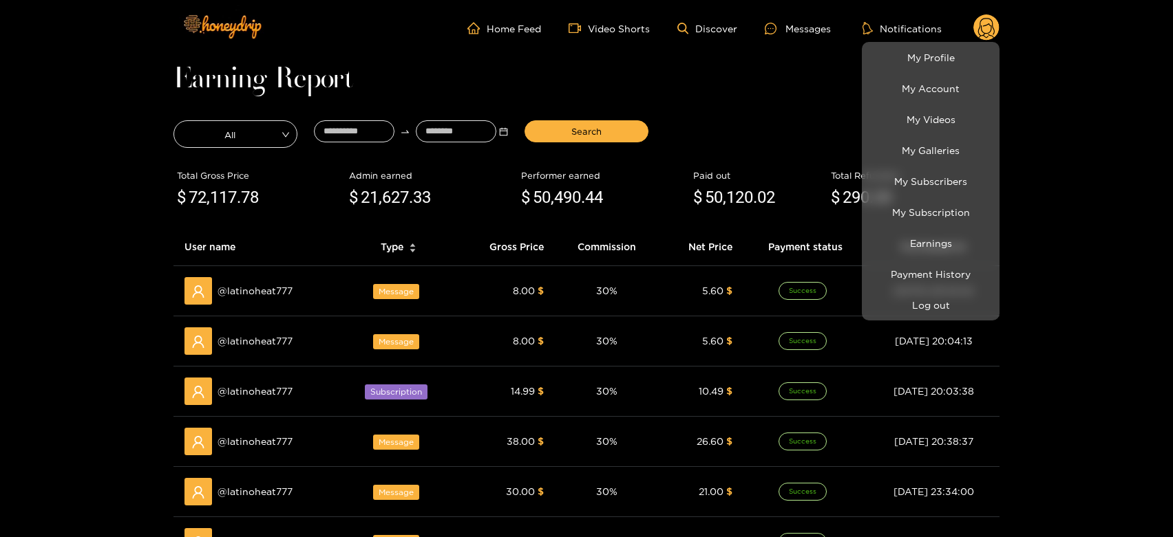
click at [257, 285] on div at bounding box center [586, 268] width 1173 height 537
click at [257, 285] on span "@ latinoheat777" at bounding box center [254, 291] width 75 height 15
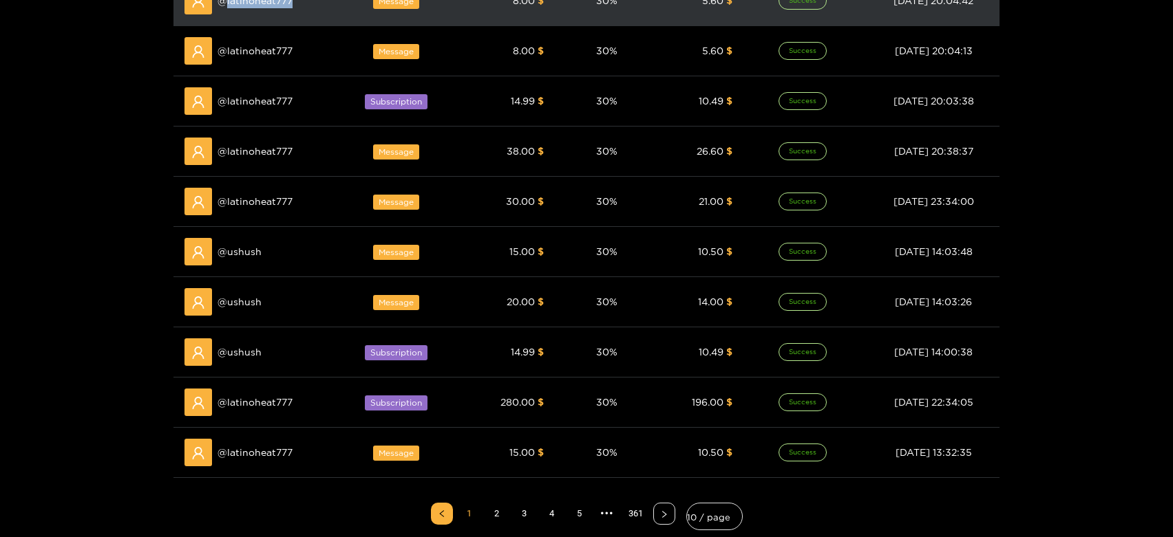
scroll to position [306, 0]
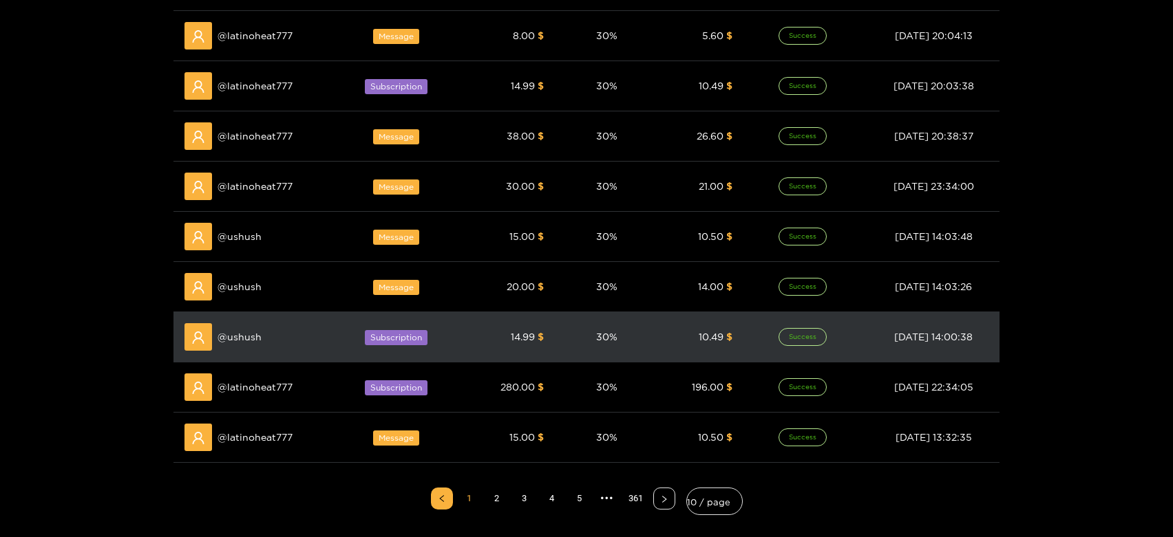
click at [253, 323] on div "@ ushush" at bounding box center [256, 337] width 145 height 28
copy span "ushush"
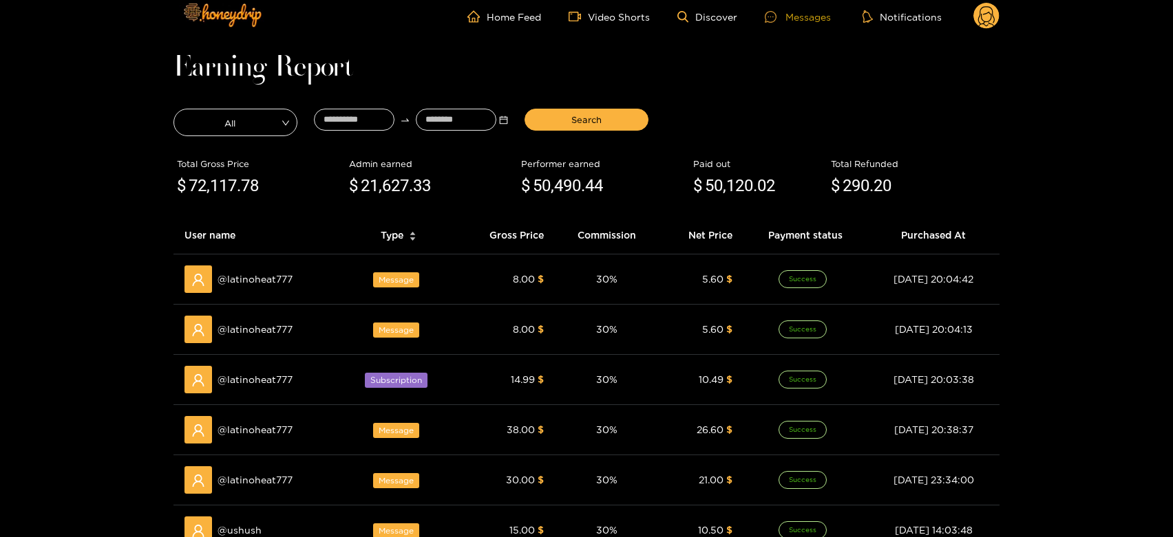
scroll to position [0, 0]
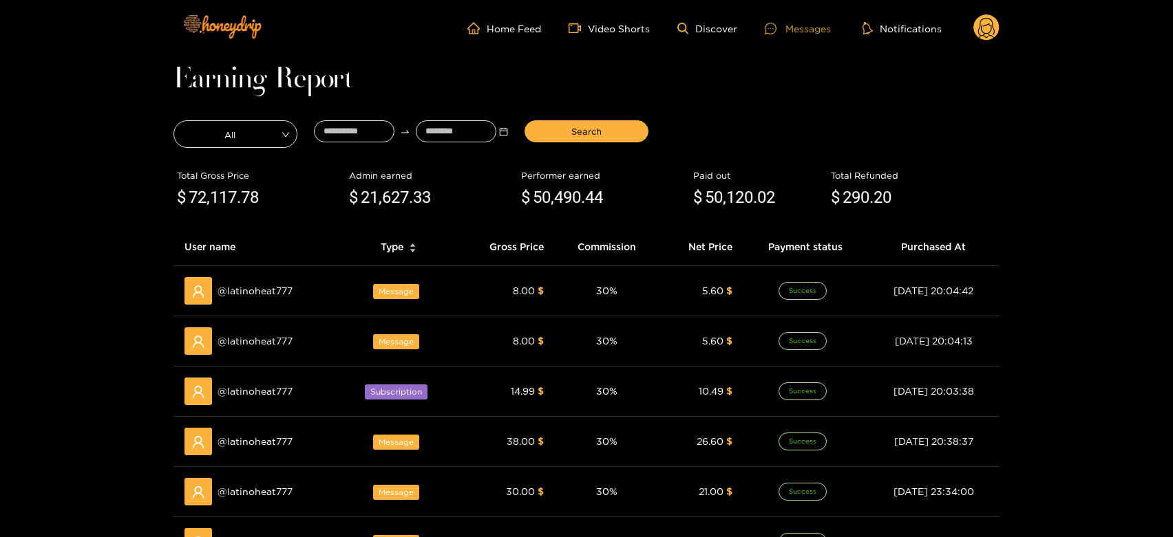
click at [789, 22] on div "Messages" at bounding box center [798, 29] width 66 height 16
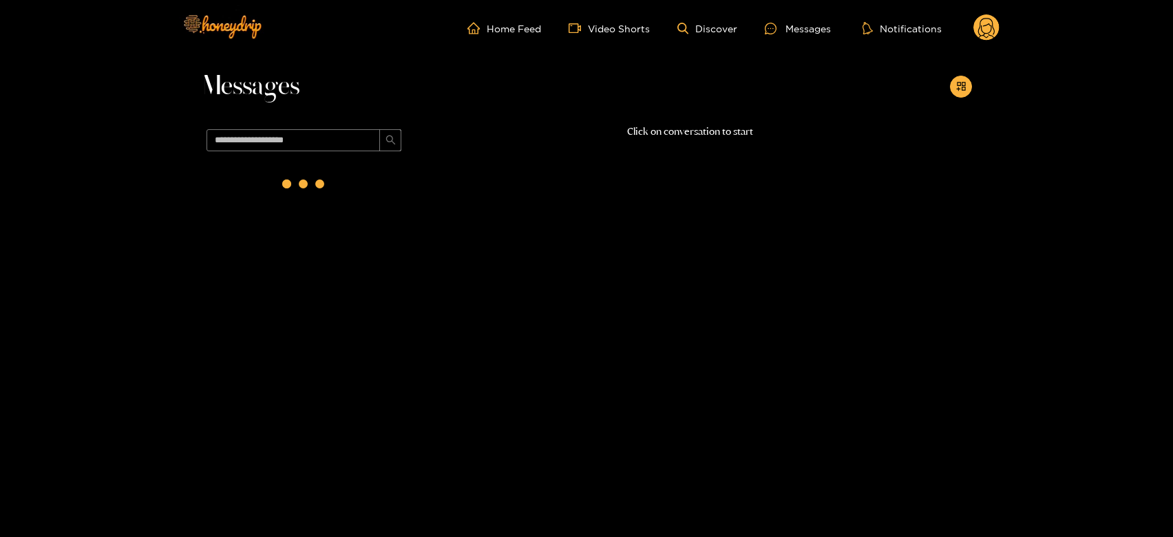
click at [339, 124] on span at bounding box center [304, 140] width 206 height 33
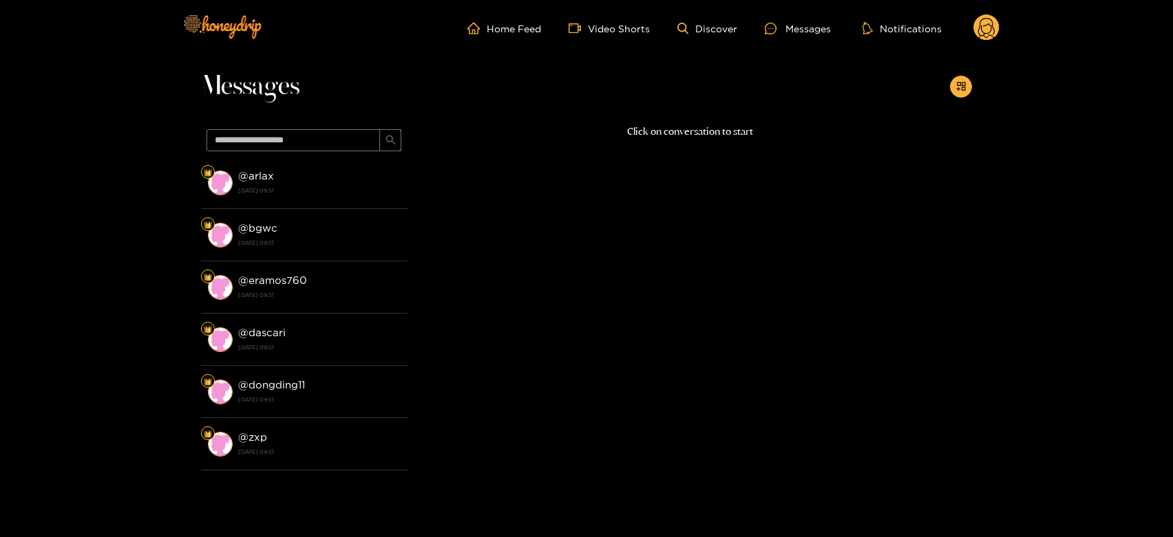
click at [341, 127] on span at bounding box center [304, 140] width 206 height 33
click at [355, 136] on input "text" at bounding box center [292, 140] width 173 height 22
paste input "******"
type input "******"
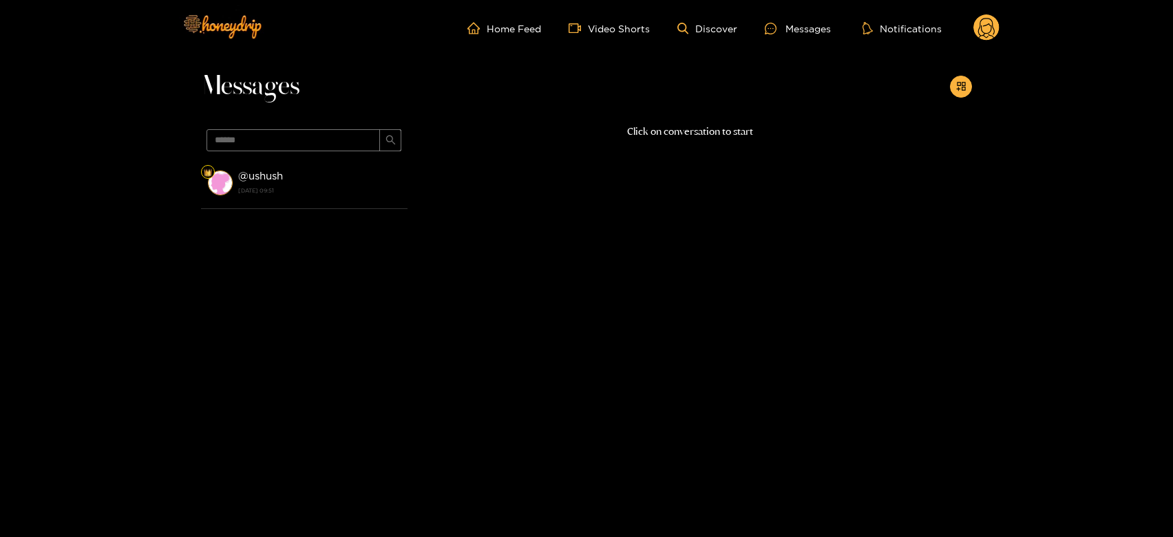
click at [339, 178] on div "@ ushush 16 September 2025 09:51" at bounding box center [319, 182] width 162 height 31
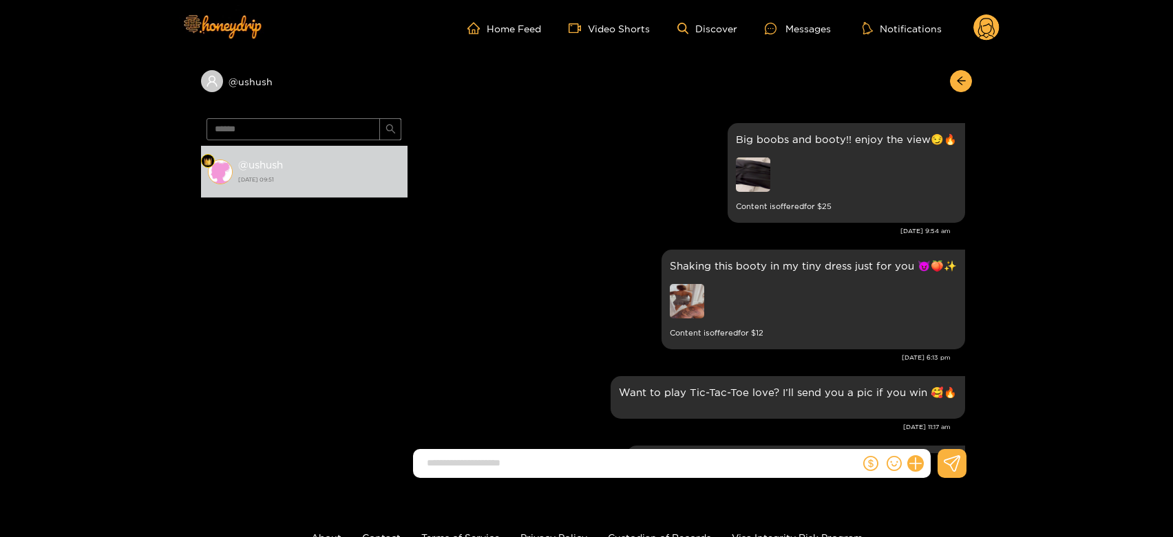
scroll to position [2687, 0]
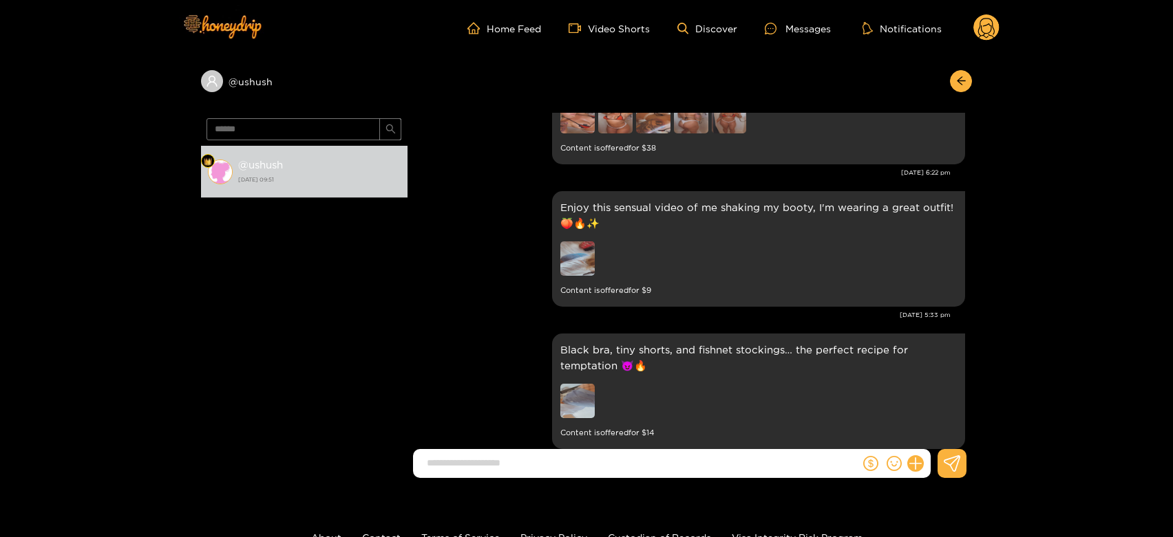
click at [980, 21] on g at bounding box center [986, 28] width 26 height 28
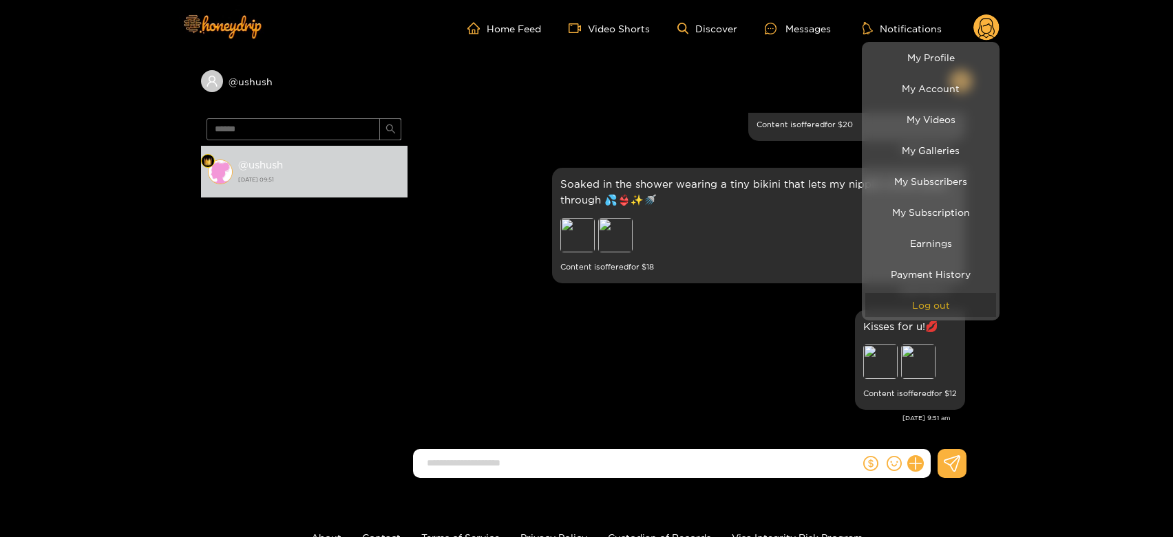
click at [914, 305] on button "Log out" at bounding box center [930, 305] width 131 height 24
